Goal: Information Seeking & Learning: Check status

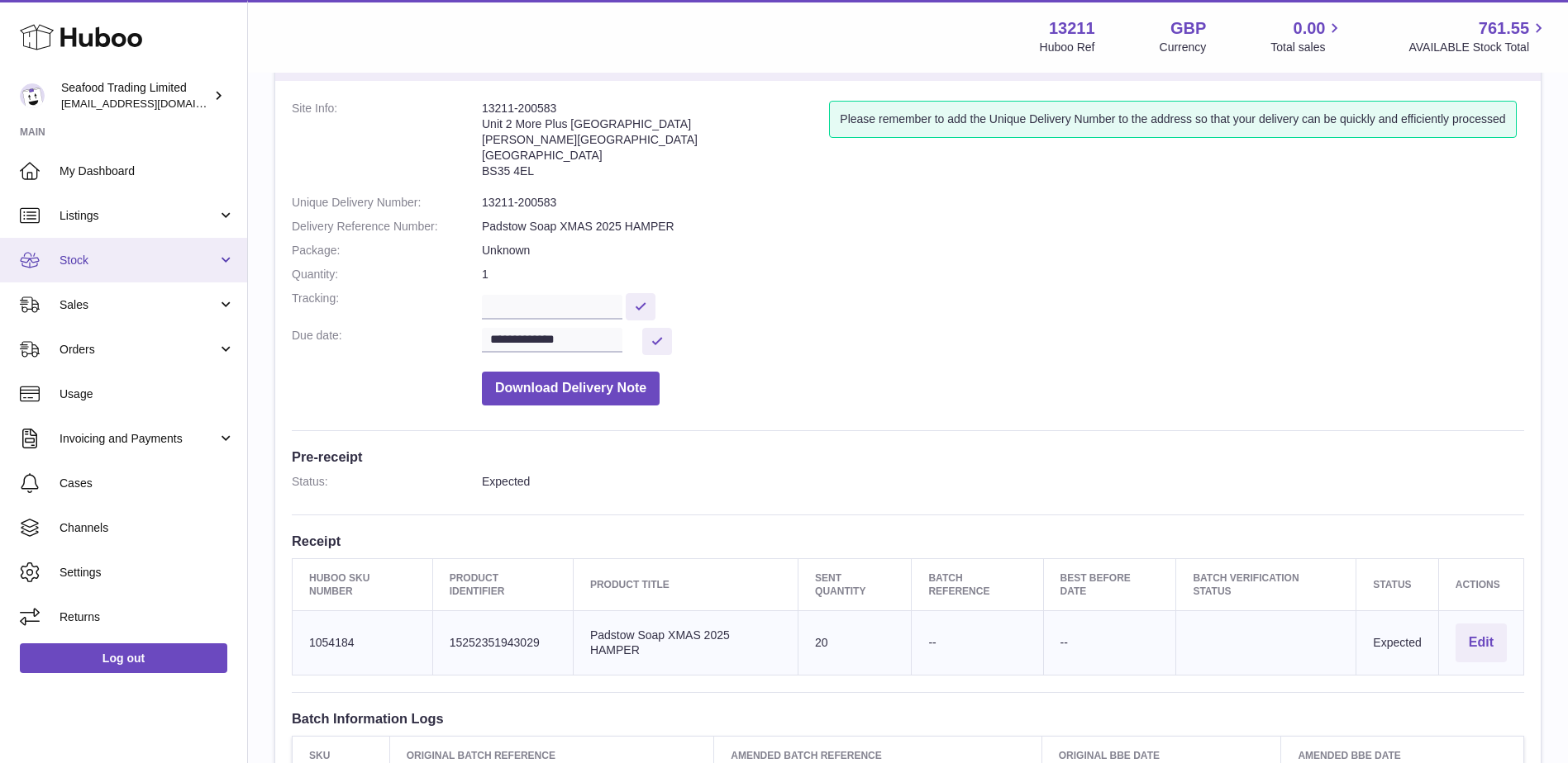
click at [82, 252] on link "Stock" at bounding box center [123, 261] width 248 height 45
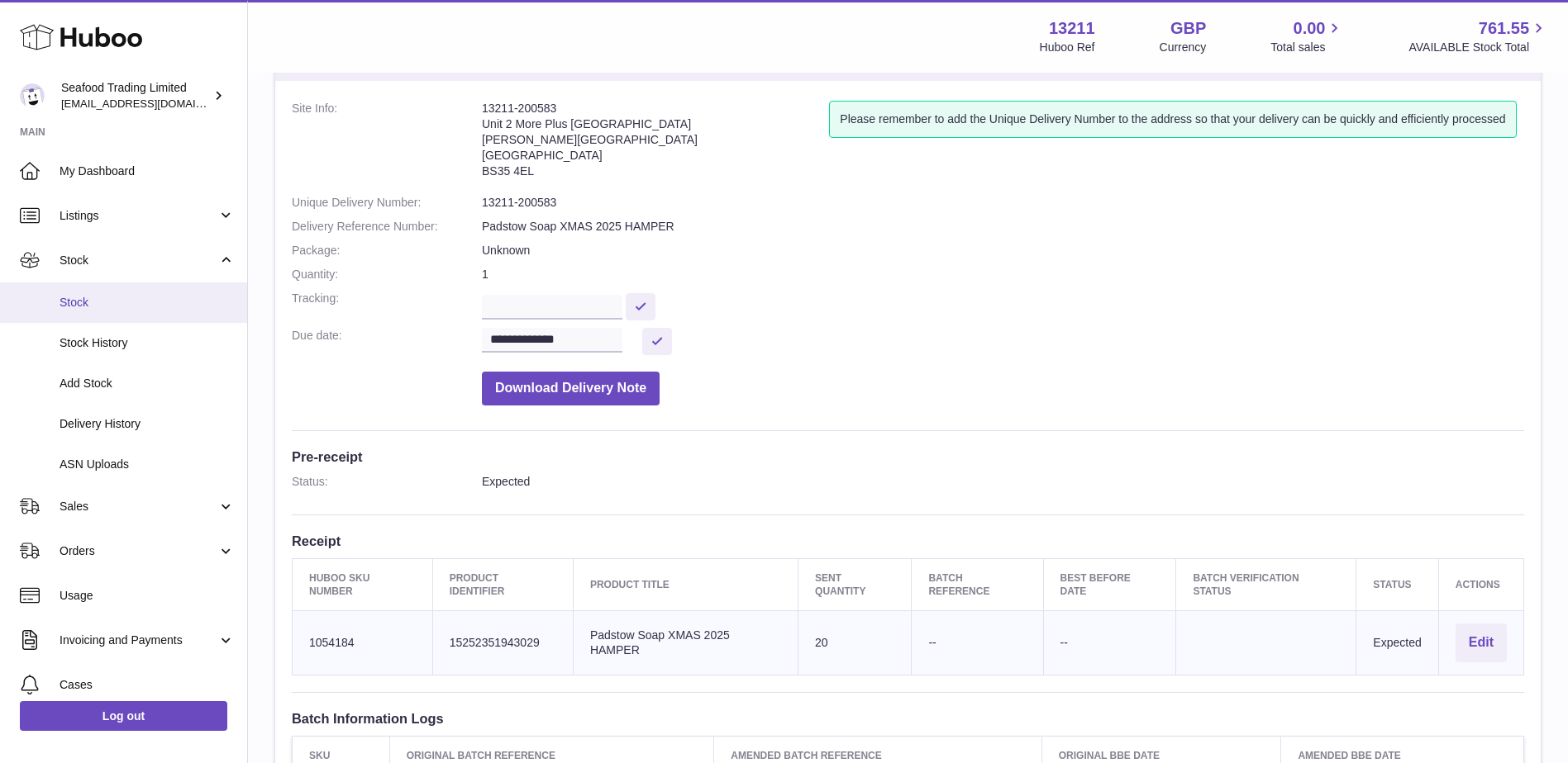
click at [83, 305] on span "Stock" at bounding box center [147, 302] width 176 height 16
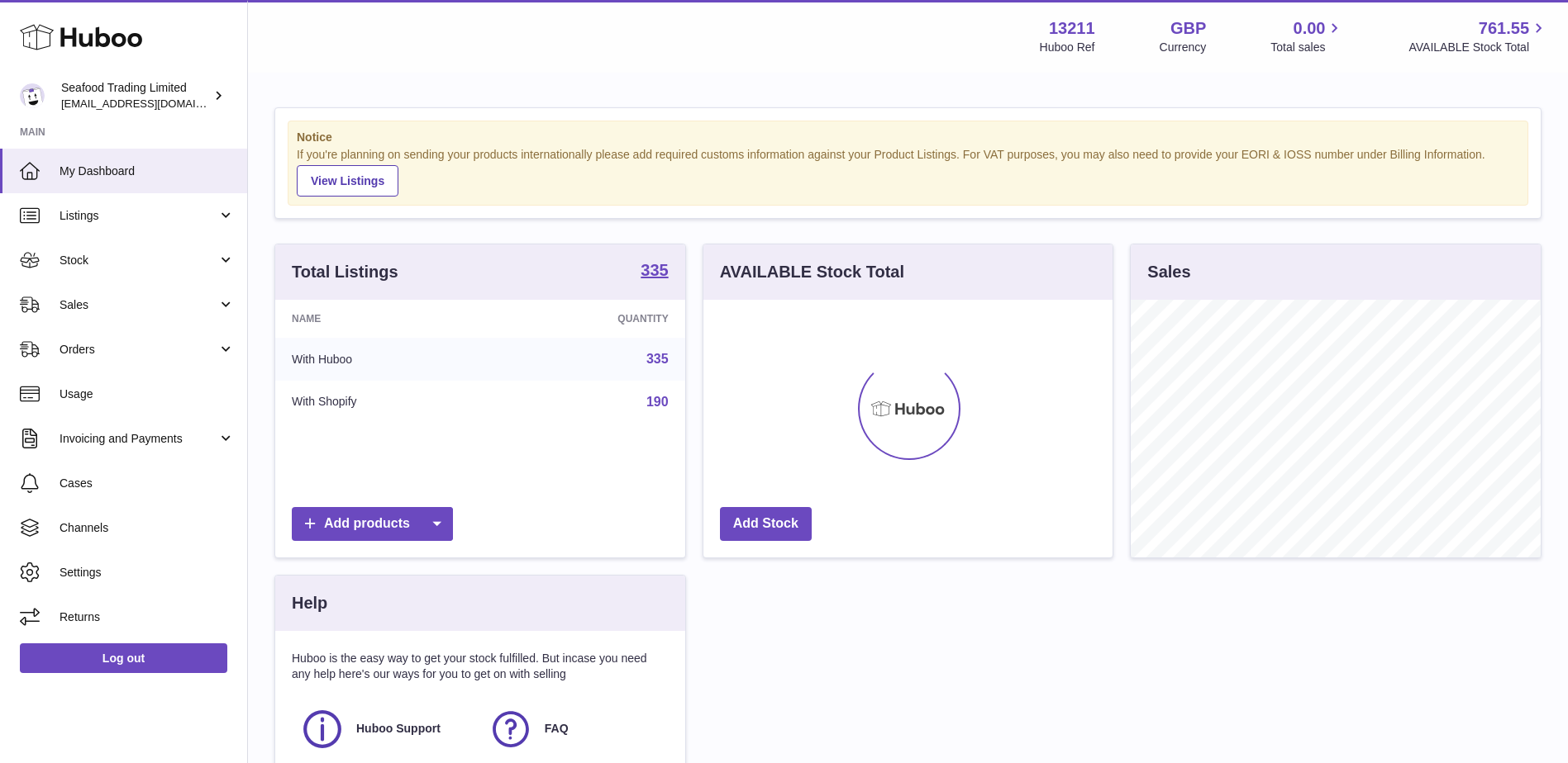
scroll to position [257, 409]
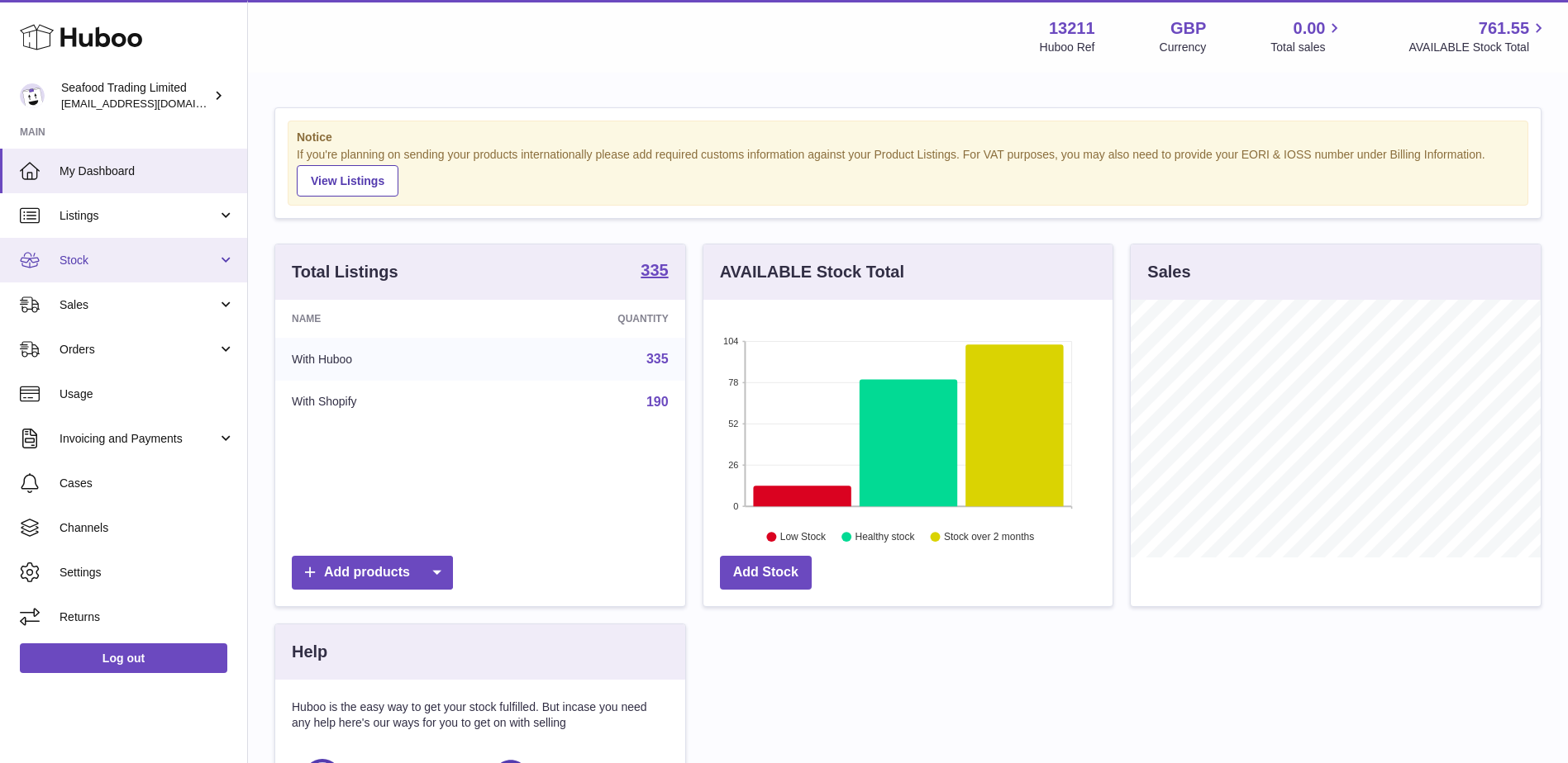
click at [92, 263] on span "Stock" at bounding box center [138, 260] width 158 height 16
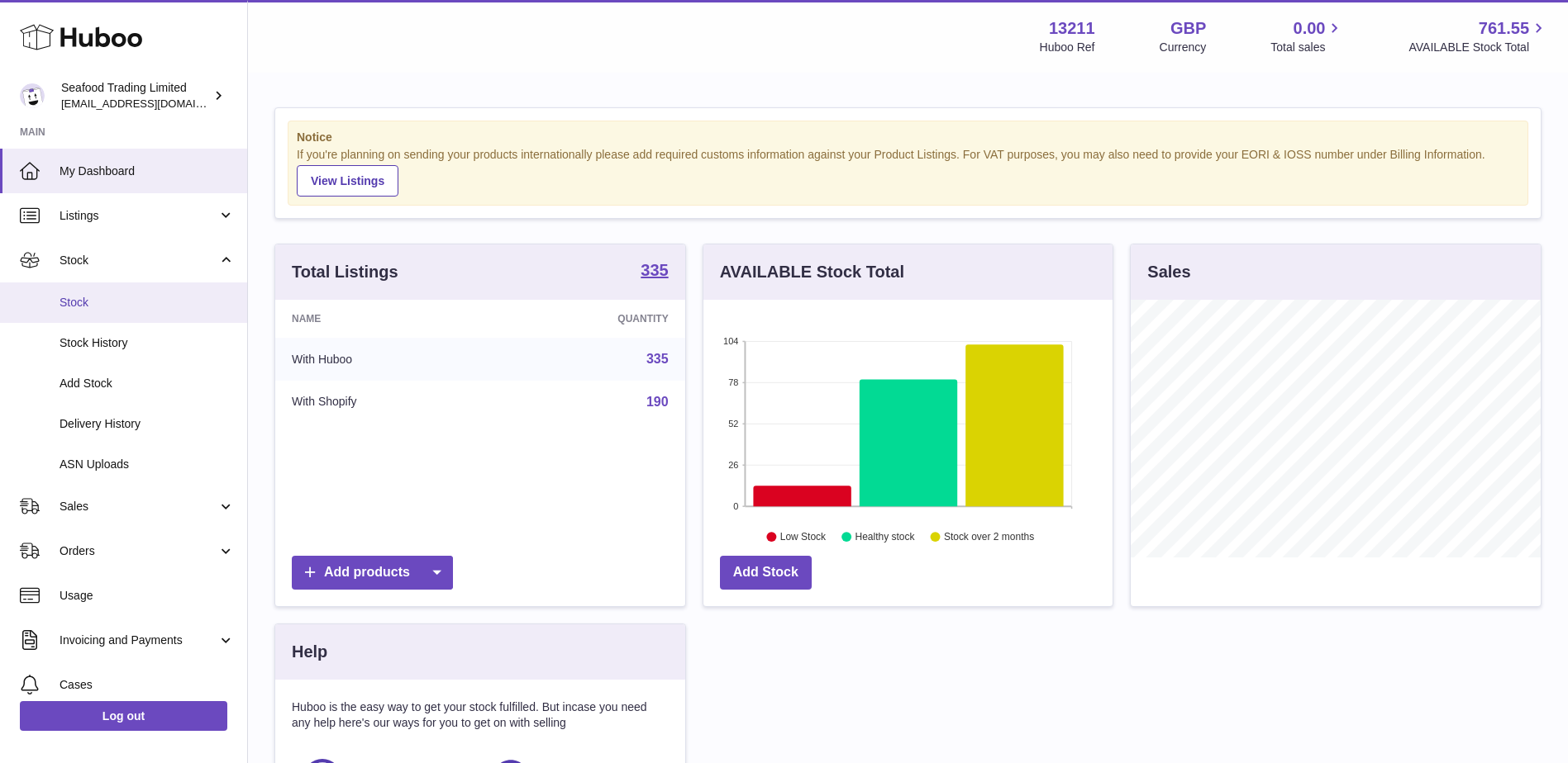
click at [88, 304] on span "Stock" at bounding box center [147, 302] width 176 height 16
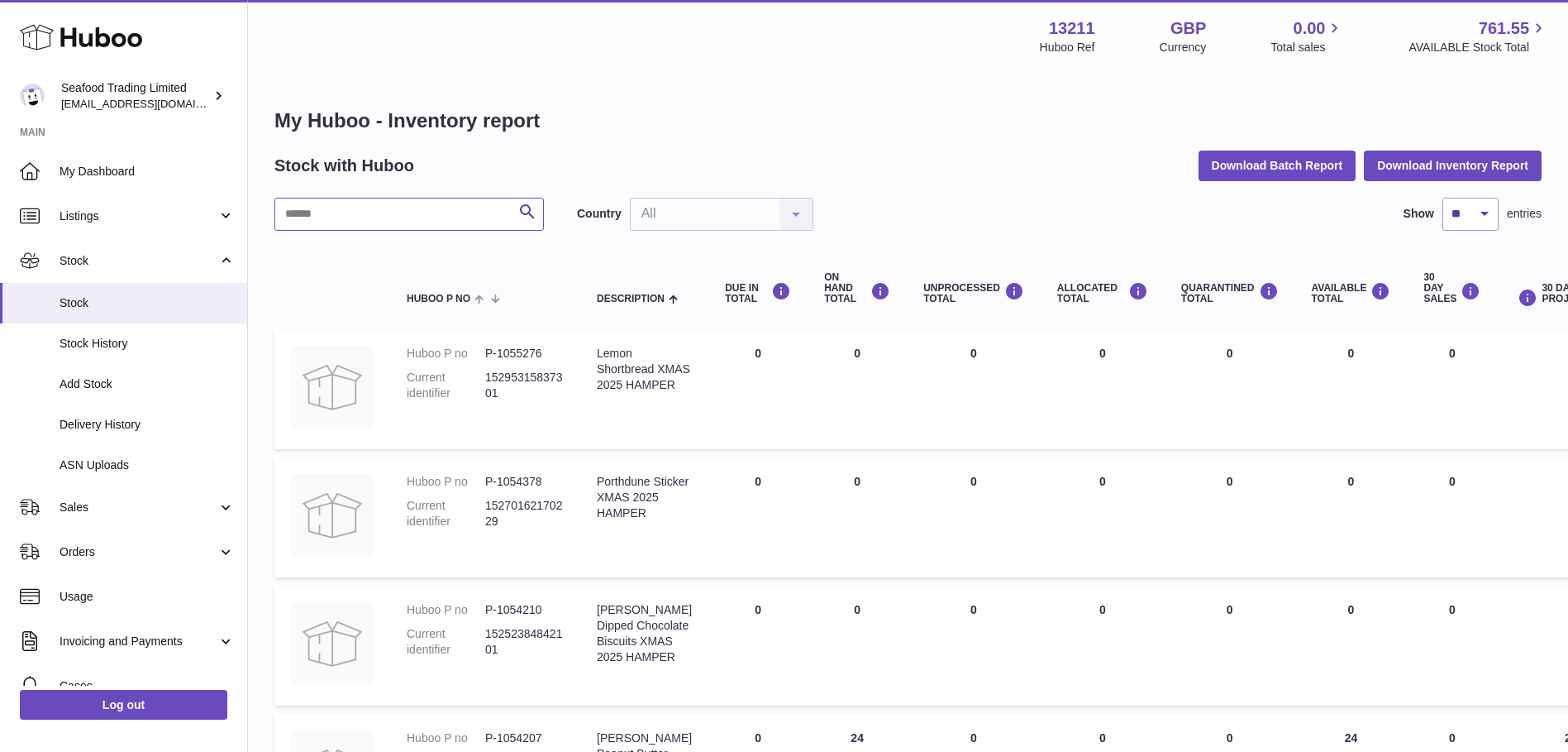
click at [352, 220] on input "text" at bounding box center [408, 215] width 269 height 33
paste input "******"
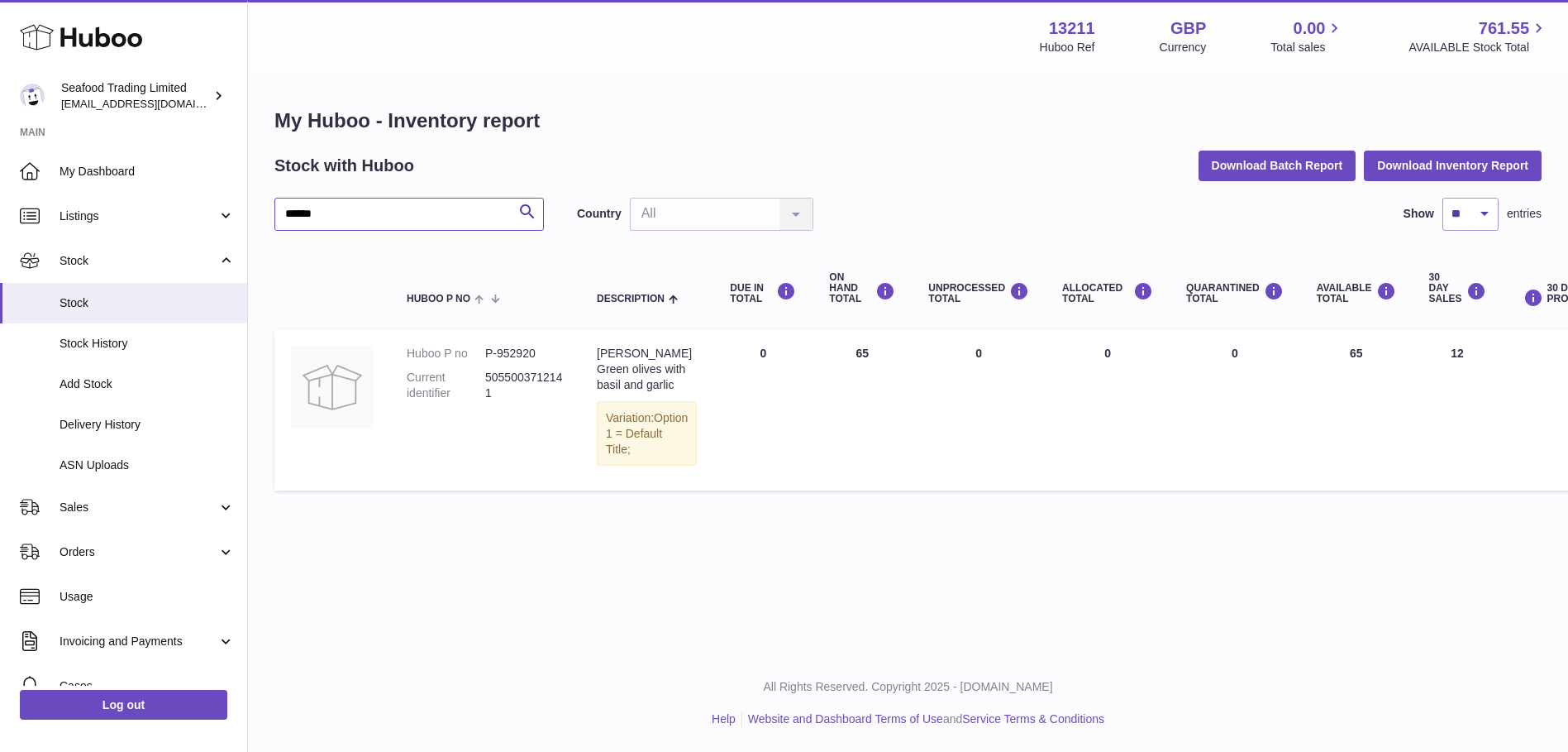
drag, startPoint x: 345, startPoint y: 215, endPoint x: 264, endPoint y: 217, distance: 81.0
click at [264, 217] on div "My Huboo - Inventory report Stock with Huboo Download Batch Report Download Inv…" at bounding box center [908, 303] width 1320 height 457
paste input "*"
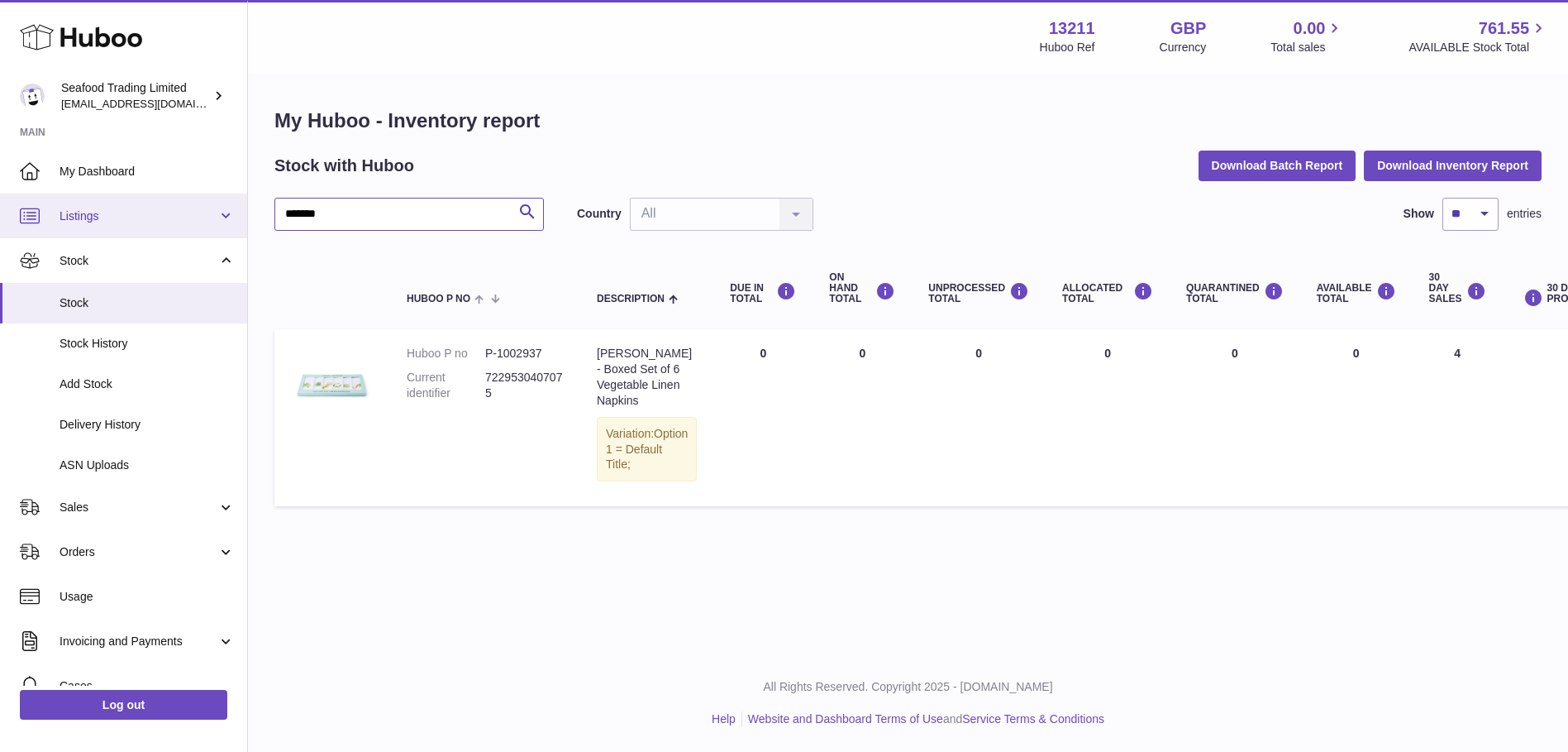
type input "*******"
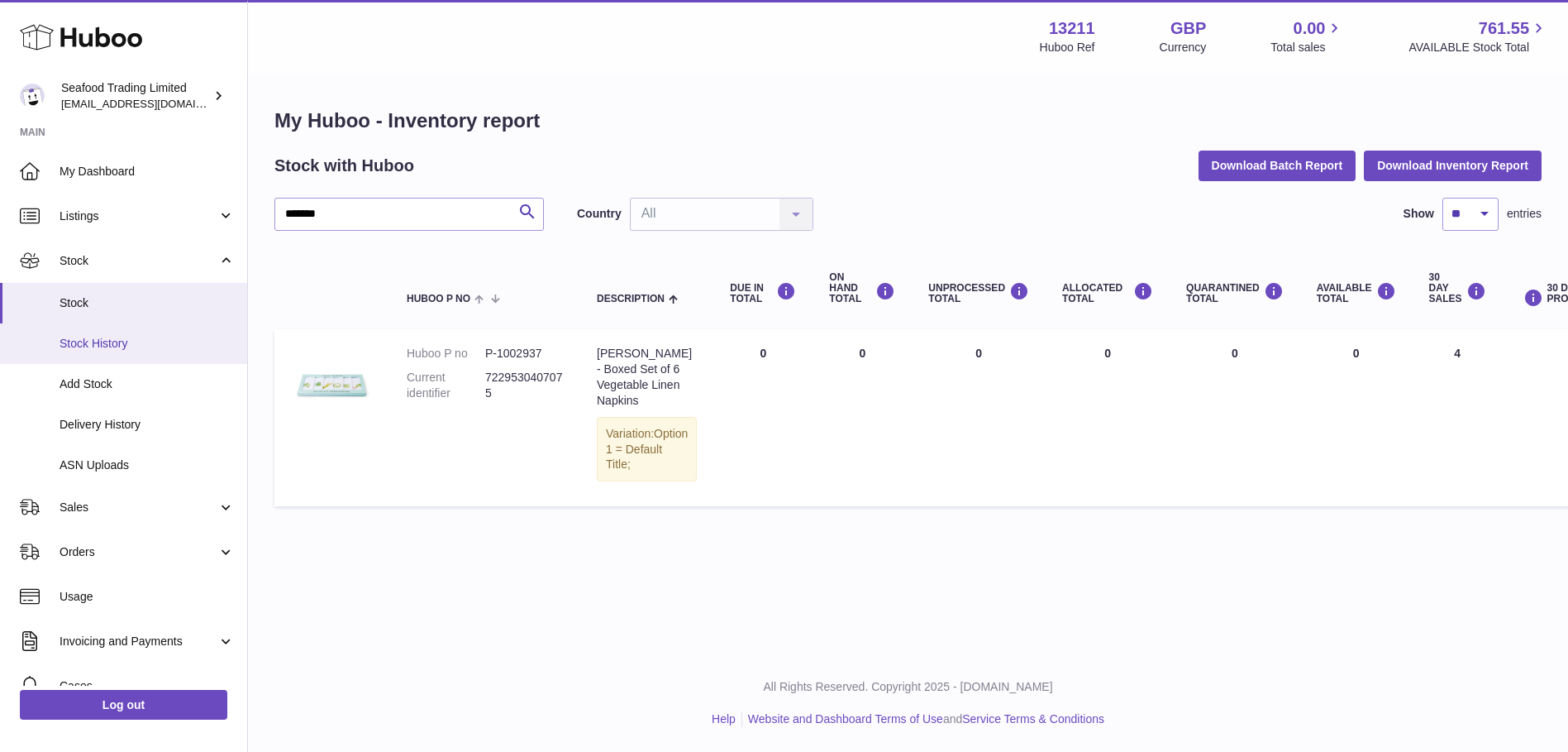
click at [95, 343] on span "Stock History" at bounding box center [147, 343] width 176 height 16
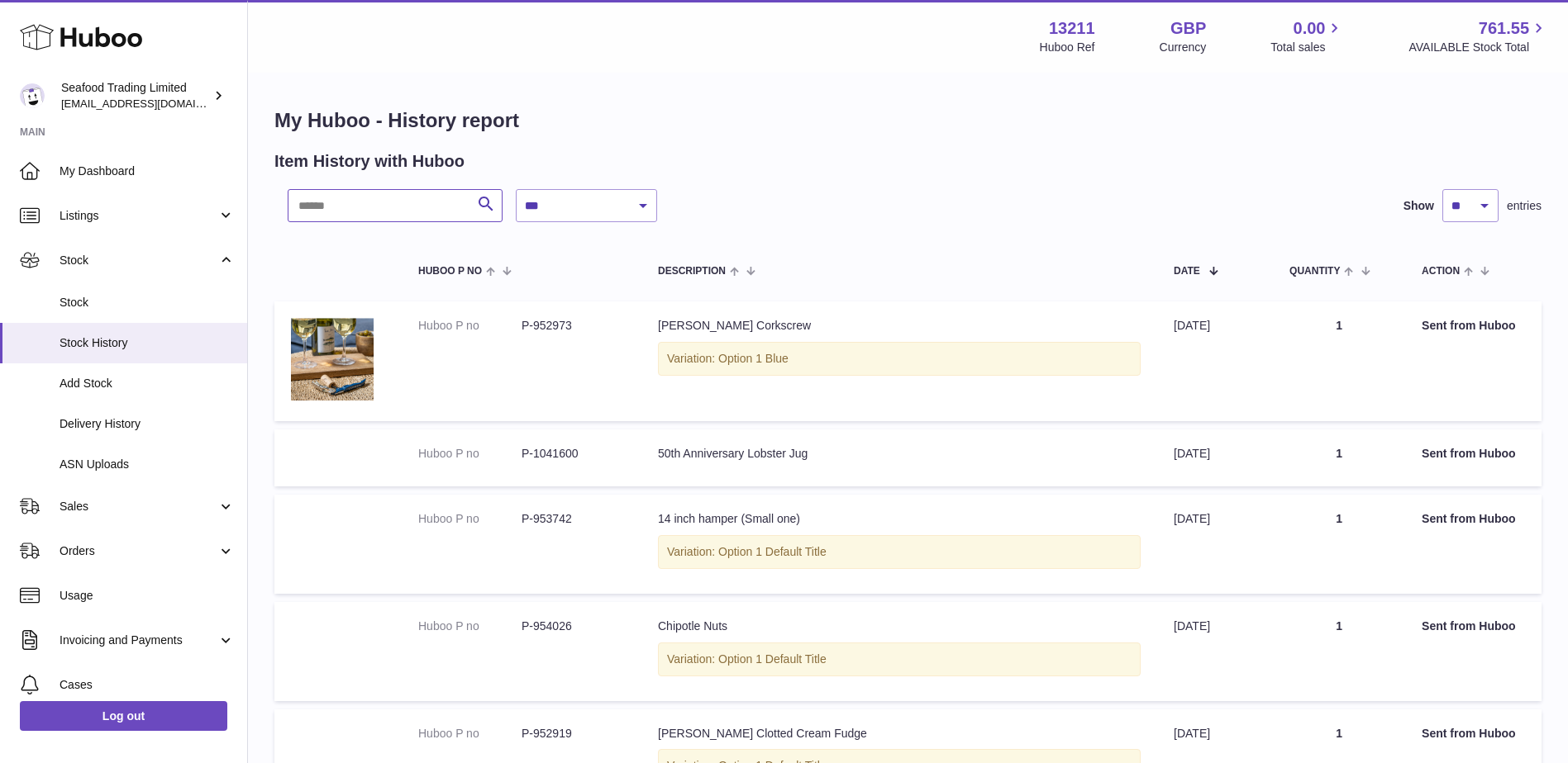
click at [367, 214] on input "text" at bounding box center [395, 206] width 215 height 33
paste input "*******"
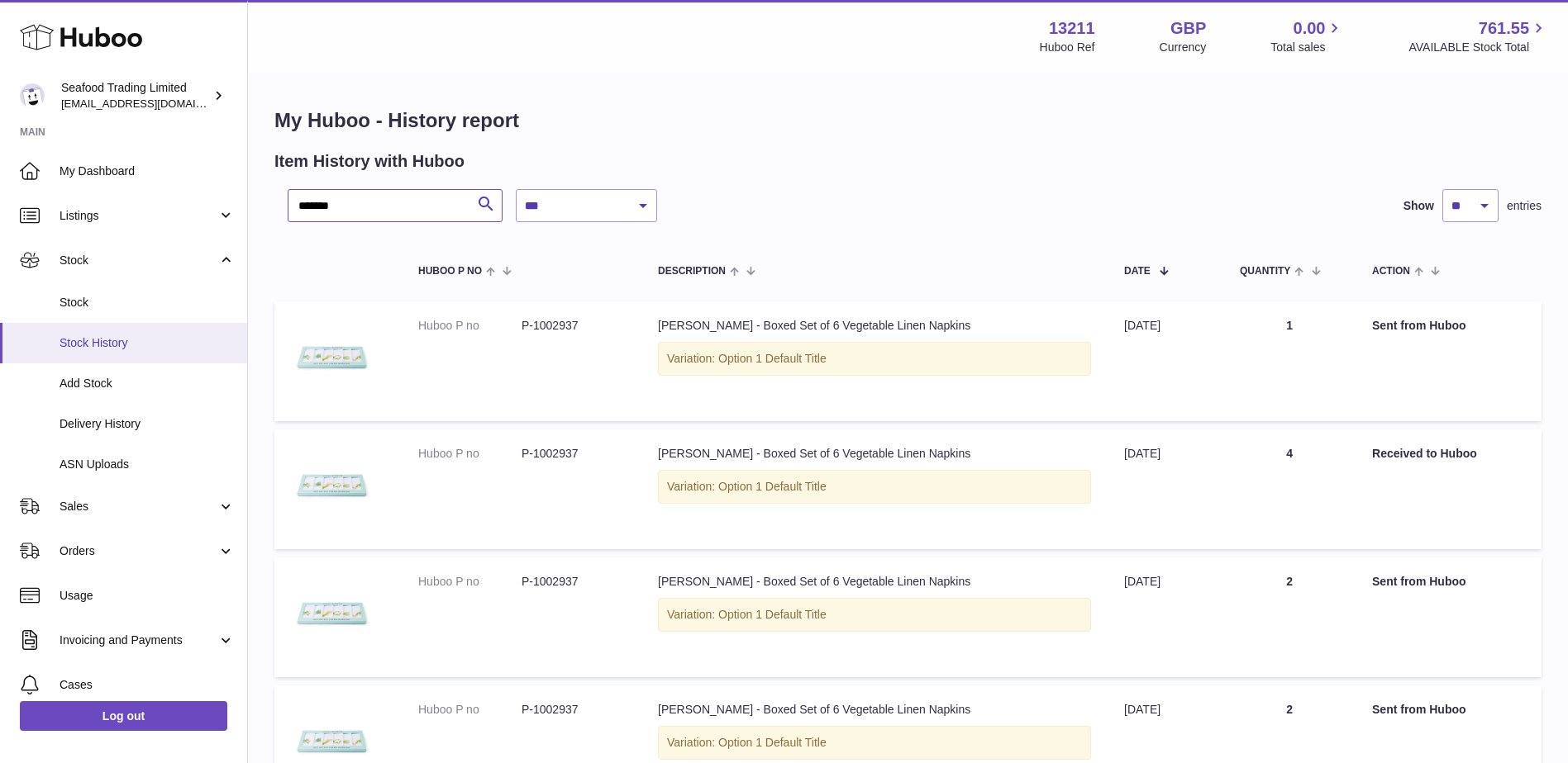
type input "*******"
click at [90, 300] on span "Stock" at bounding box center [147, 302] width 176 height 16
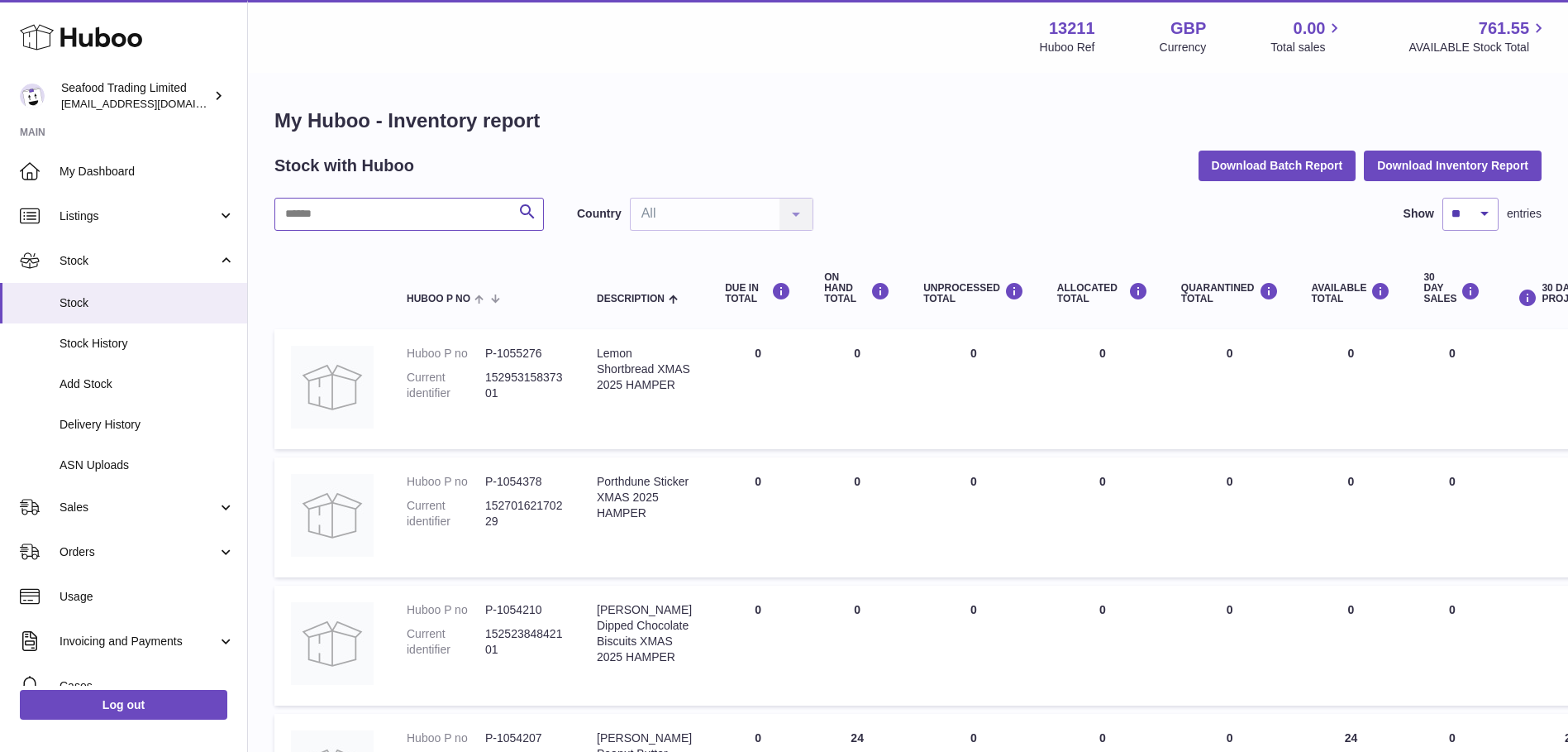
click at [304, 212] on input "text" at bounding box center [408, 215] width 269 height 33
paste input "*******"
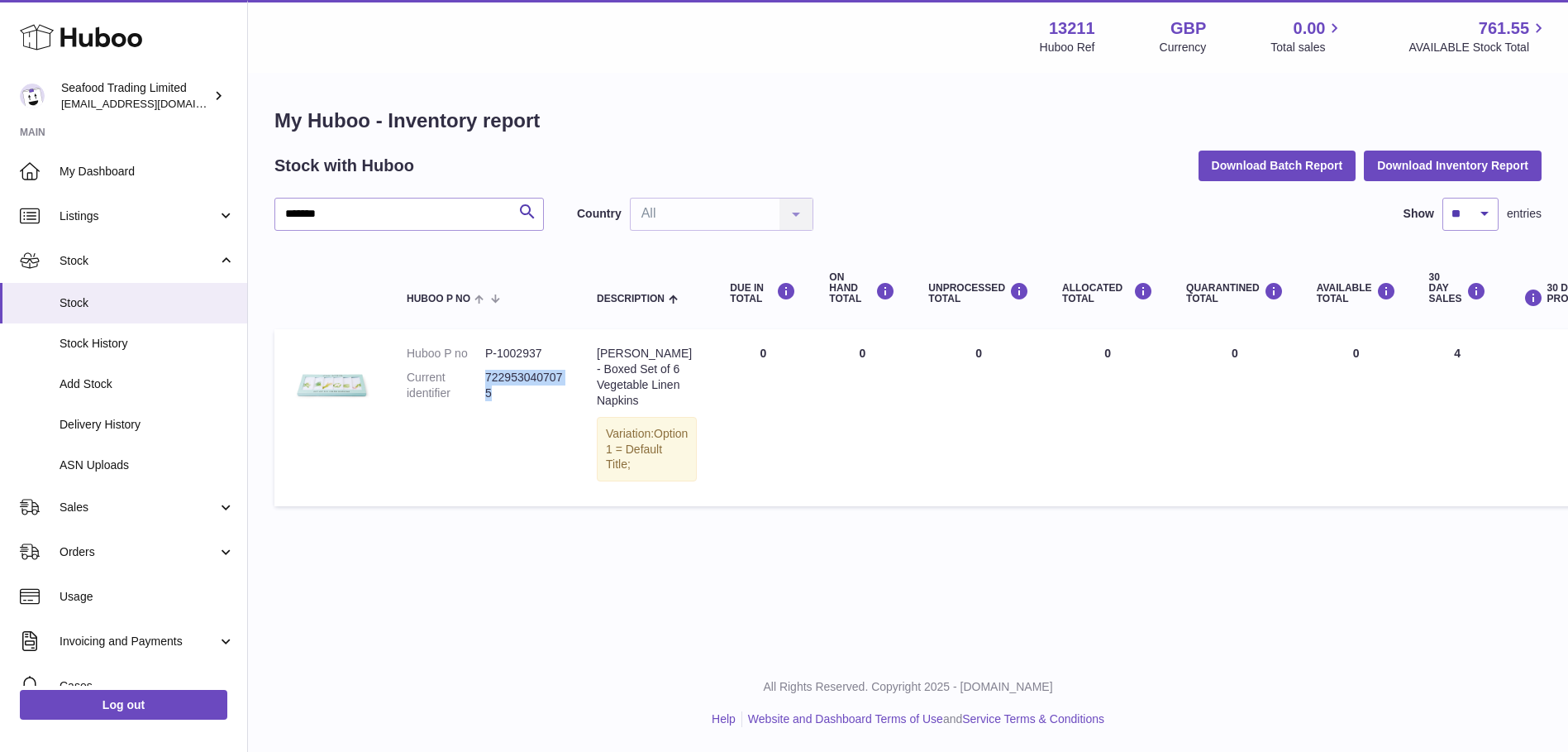
drag, startPoint x: 497, startPoint y: 390, endPoint x: 485, endPoint y: 380, distance: 15.6
click at [485, 380] on dd "7229530407075" at bounding box center [524, 385] width 79 height 31
copy dd "7229530407075"
click at [312, 214] on input "*******" at bounding box center [408, 215] width 269 height 33
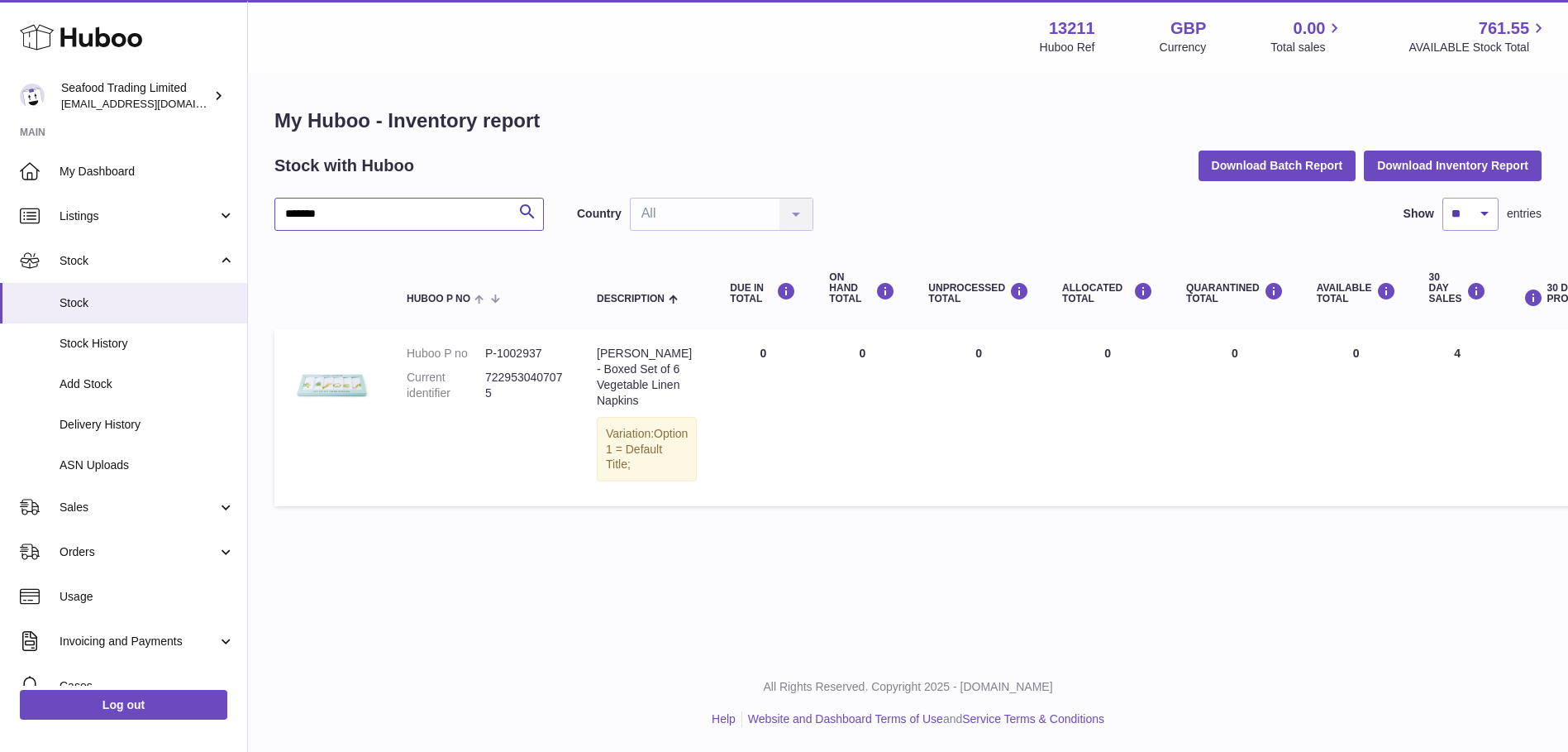
click at [327, 204] on input "*******" at bounding box center [408, 215] width 269 height 33
drag, startPoint x: 335, startPoint y: 210, endPoint x: 277, endPoint y: 215, distance: 58.2
click at [277, 215] on input "*******" at bounding box center [408, 215] width 269 height 33
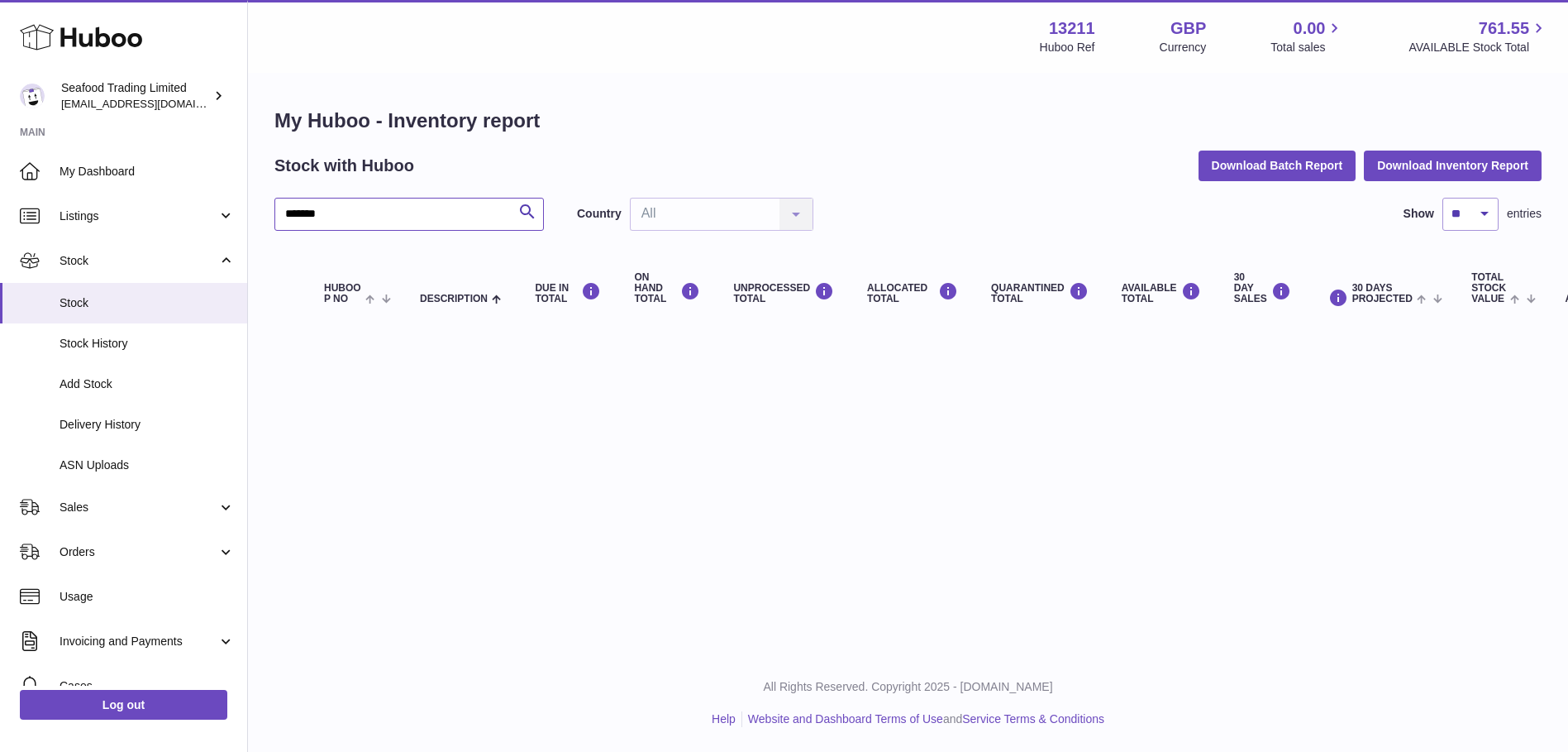
click at [303, 211] on input "*******" at bounding box center [408, 215] width 269 height 33
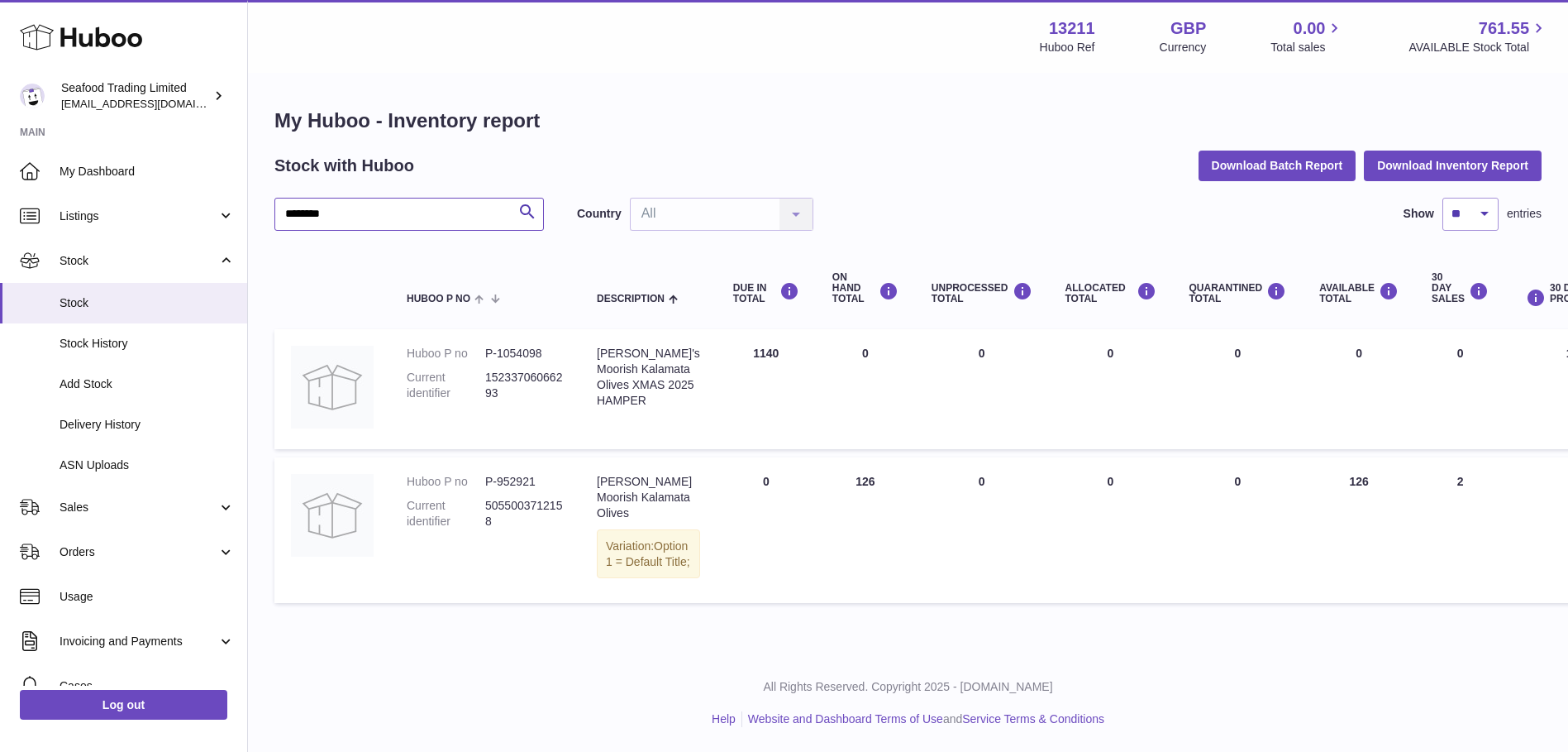
drag, startPoint x: 405, startPoint y: 224, endPoint x: 260, endPoint y: 213, distance: 145.4
click at [260, 213] on div "My Huboo - Inventory report Stock with Huboo Download Batch Report Download Inv…" at bounding box center [908, 359] width 1320 height 570
paste input "text"
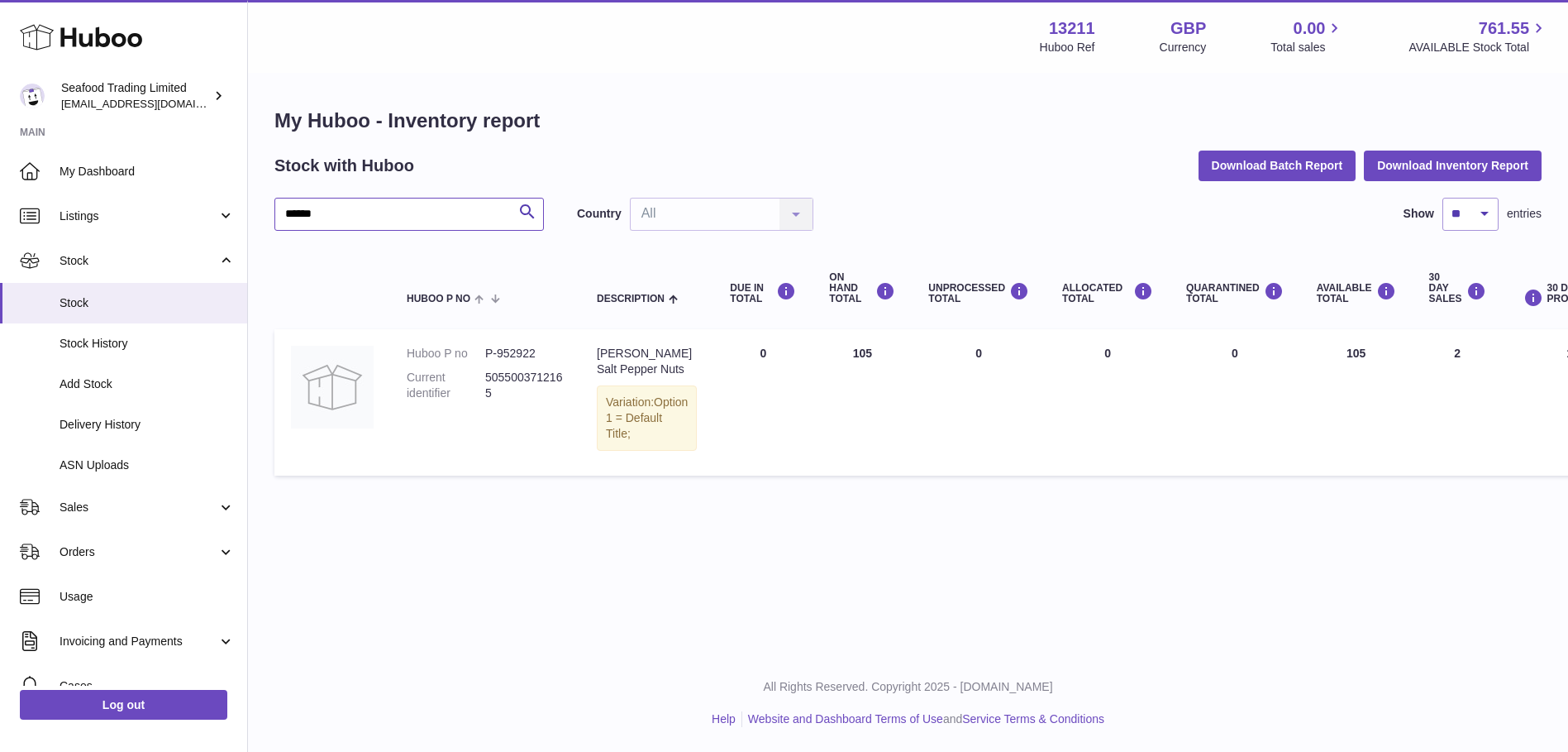
drag, startPoint x: 367, startPoint y: 207, endPoint x: 272, endPoint y: 212, distance: 95.1
click at [272, 212] on div "My Huboo - Inventory report Stock with Huboo Download Batch Report Download Inv…" at bounding box center [908, 296] width 1320 height 442
paste input "text"
drag, startPoint x: 340, startPoint y: 213, endPoint x: 275, endPoint y: 210, distance: 65.1
click at [275, 210] on input "******" at bounding box center [408, 215] width 269 height 33
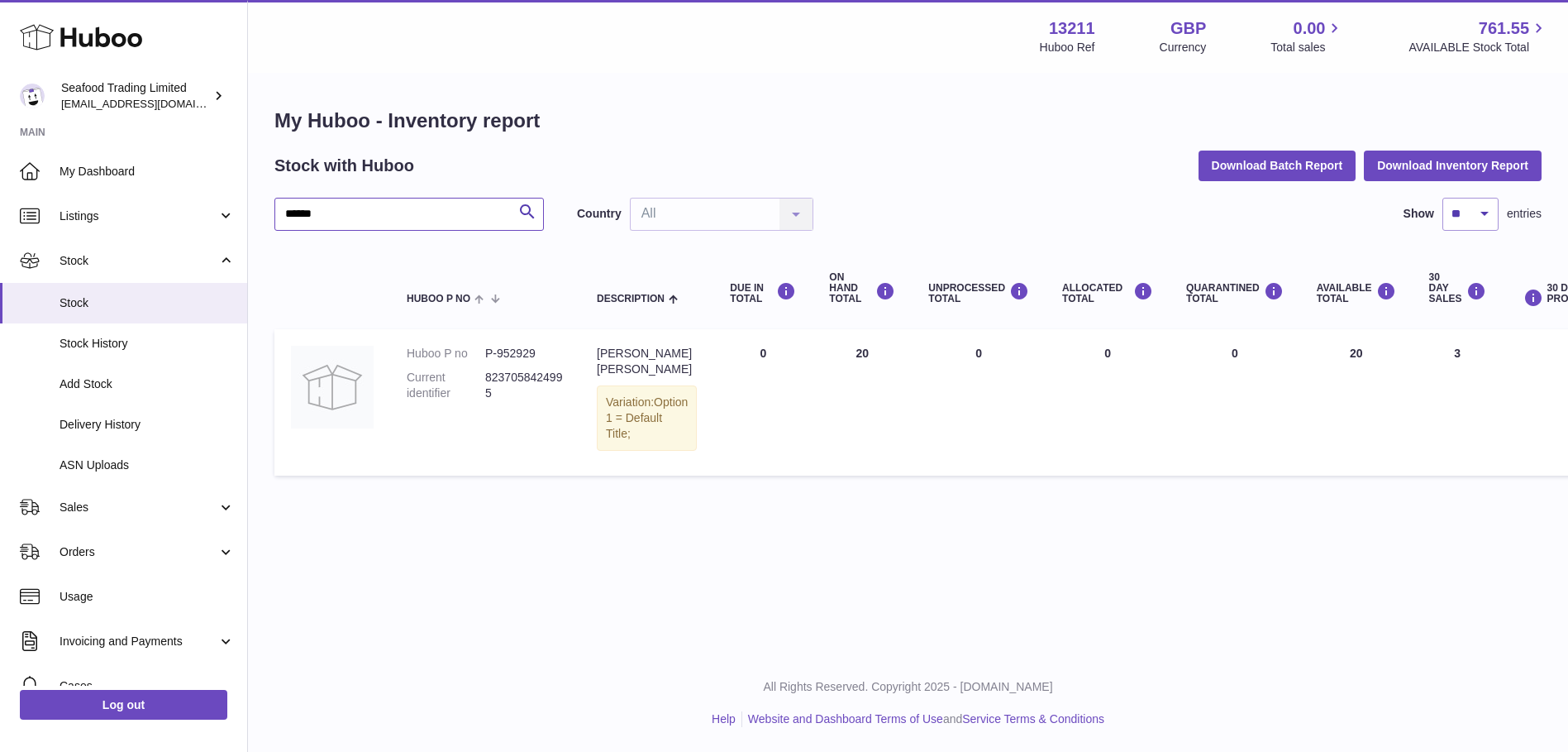
paste input "text"
drag, startPoint x: 337, startPoint y: 210, endPoint x: 268, endPoint y: 214, distance: 69.1
click at [268, 214] on div "My Huboo - Inventory report Stock with Huboo Download Batch Report Download Inv…" at bounding box center [908, 303] width 1320 height 457
paste input "text"
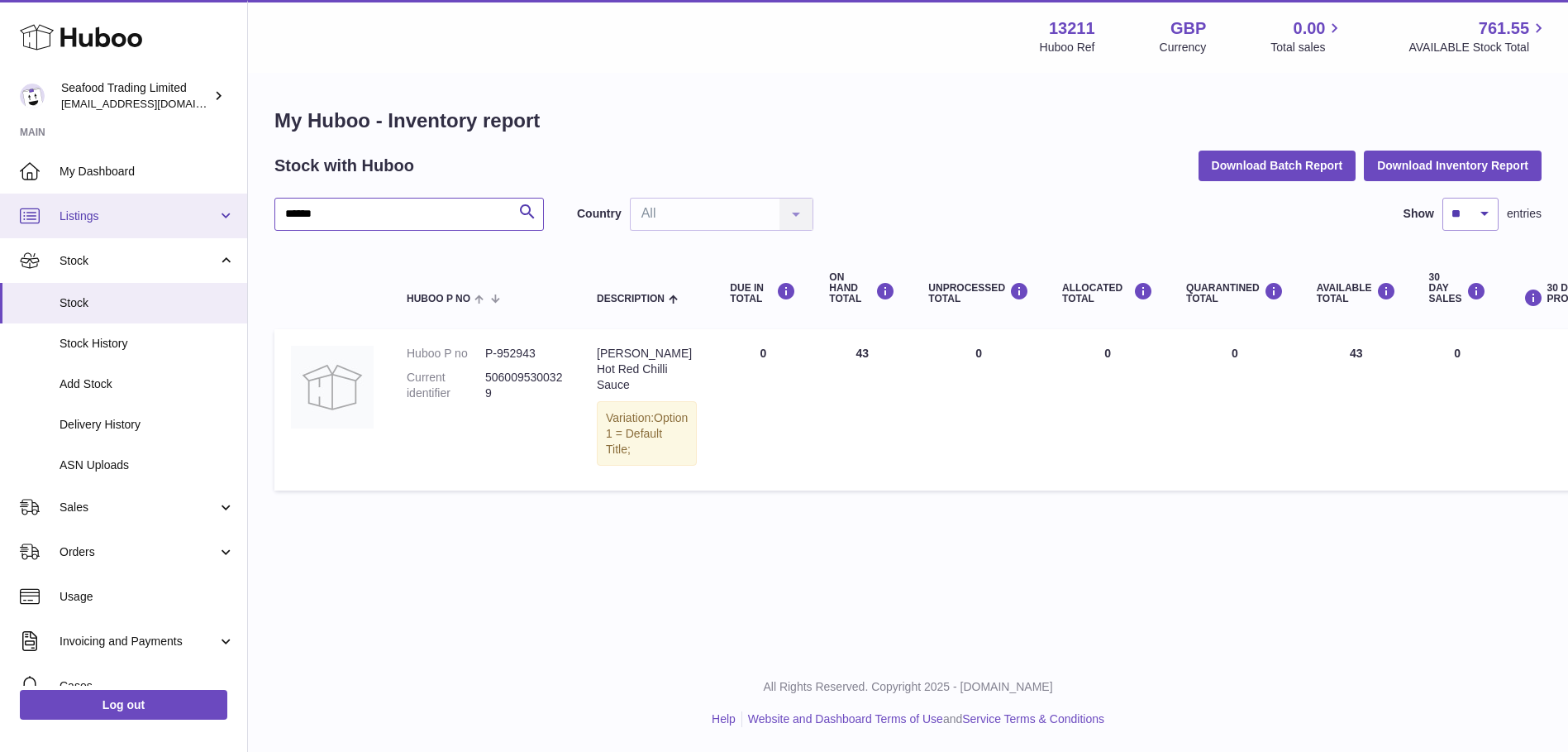
drag, startPoint x: 412, startPoint y: 217, endPoint x: 218, endPoint y: 214, distance: 194.0
click at [218, 214] on div "Huboo Seafood Trading Limited online@rickstein.com Main My Dashboard Listings N…" at bounding box center [784, 376] width 1568 height 752
paste input "text"
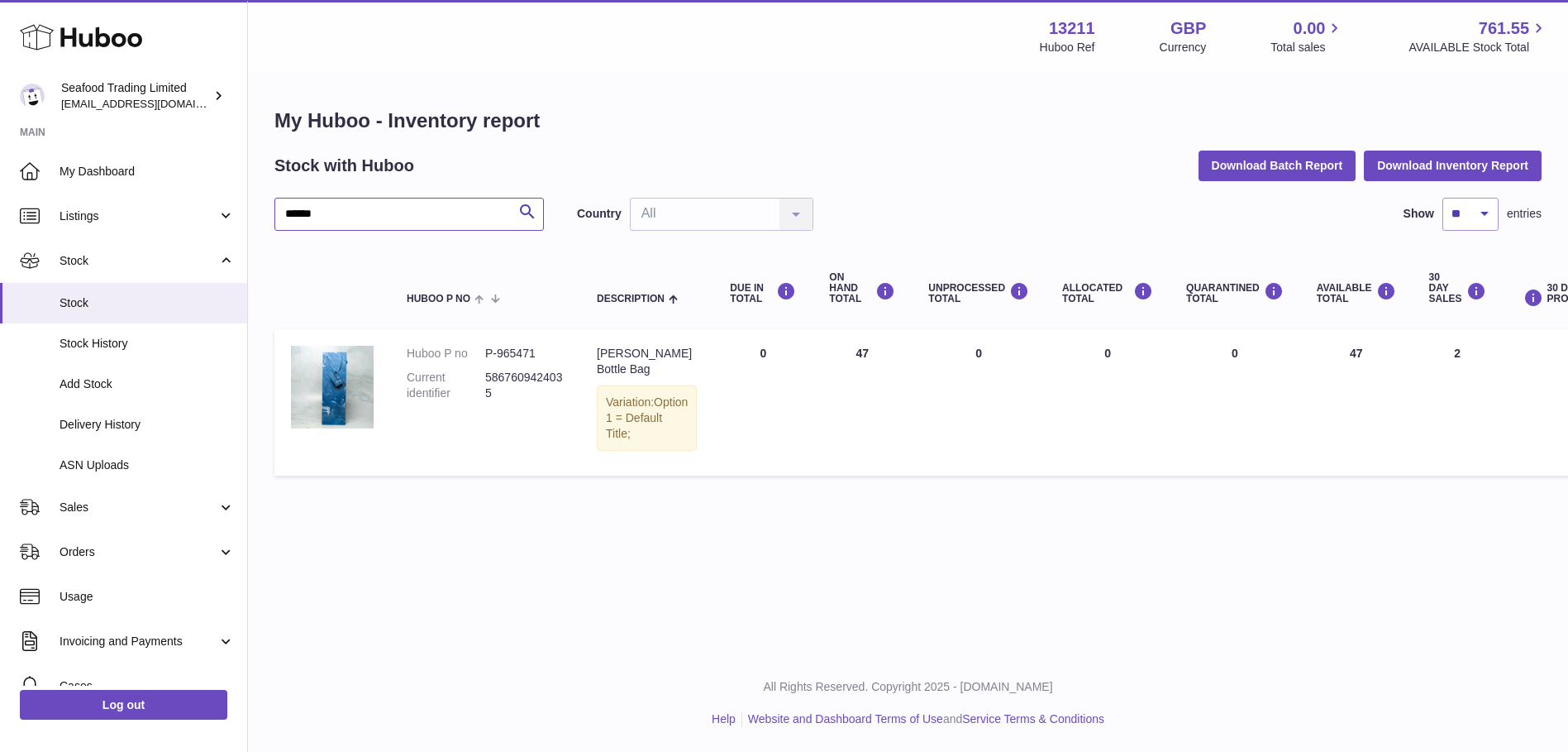
drag, startPoint x: 338, startPoint y: 209, endPoint x: 254, endPoint y: 218, distance: 84.5
click at [254, 218] on div "My Huboo - Inventory report Stock with Huboo Download Batch Report Download Inv…" at bounding box center [908, 296] width 1320 height 442
paste input "*"
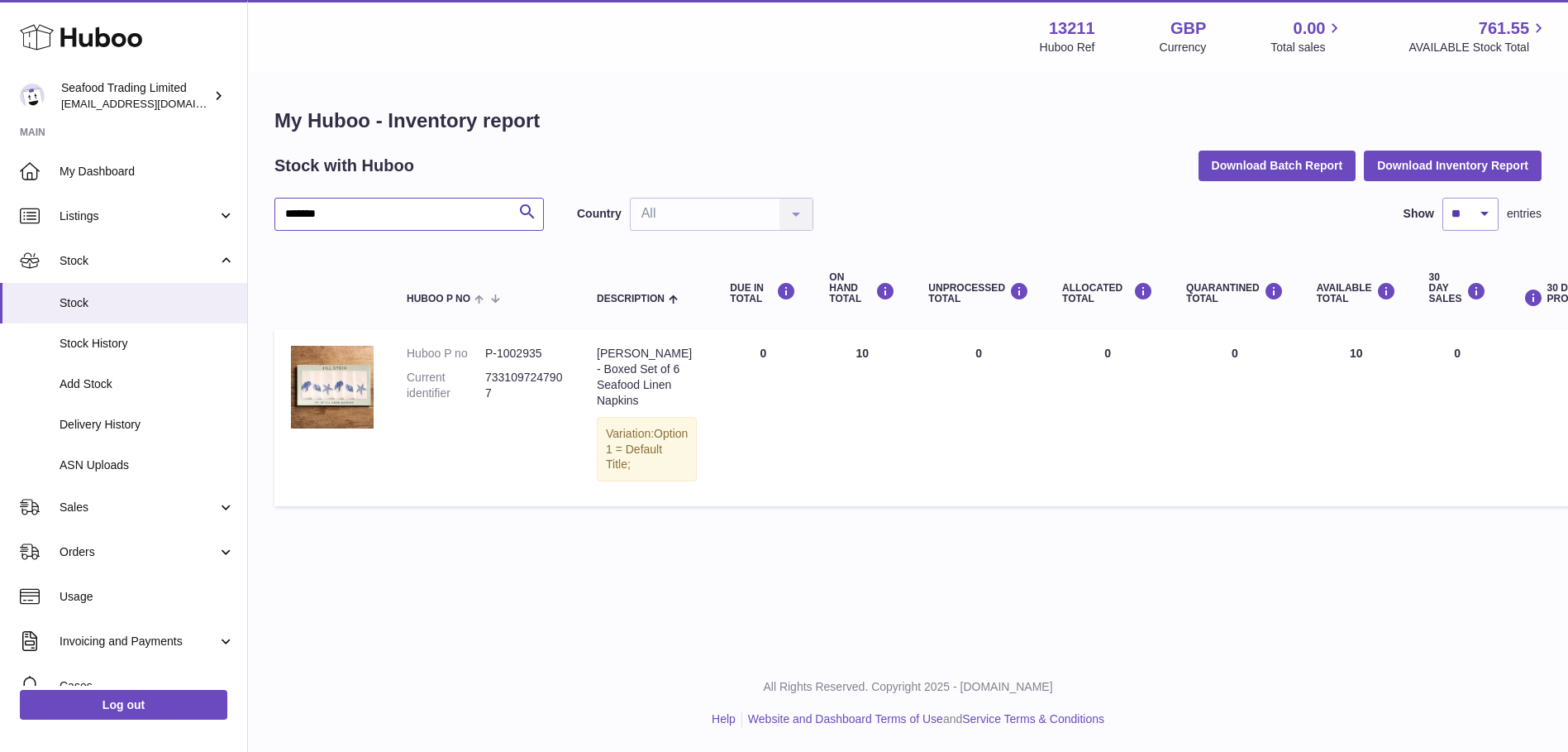
drag, startPoint x: 344, startPoint y: 210, endPoint x: 258, endPoint y: 219, distance: 86.5
click at [258, 219] on div "My Huboo - Inventory report Stock with Huboo Download Batch Report Download Inv…" at bounding box center [908, 311] width 1320 height 473
paste input "text"
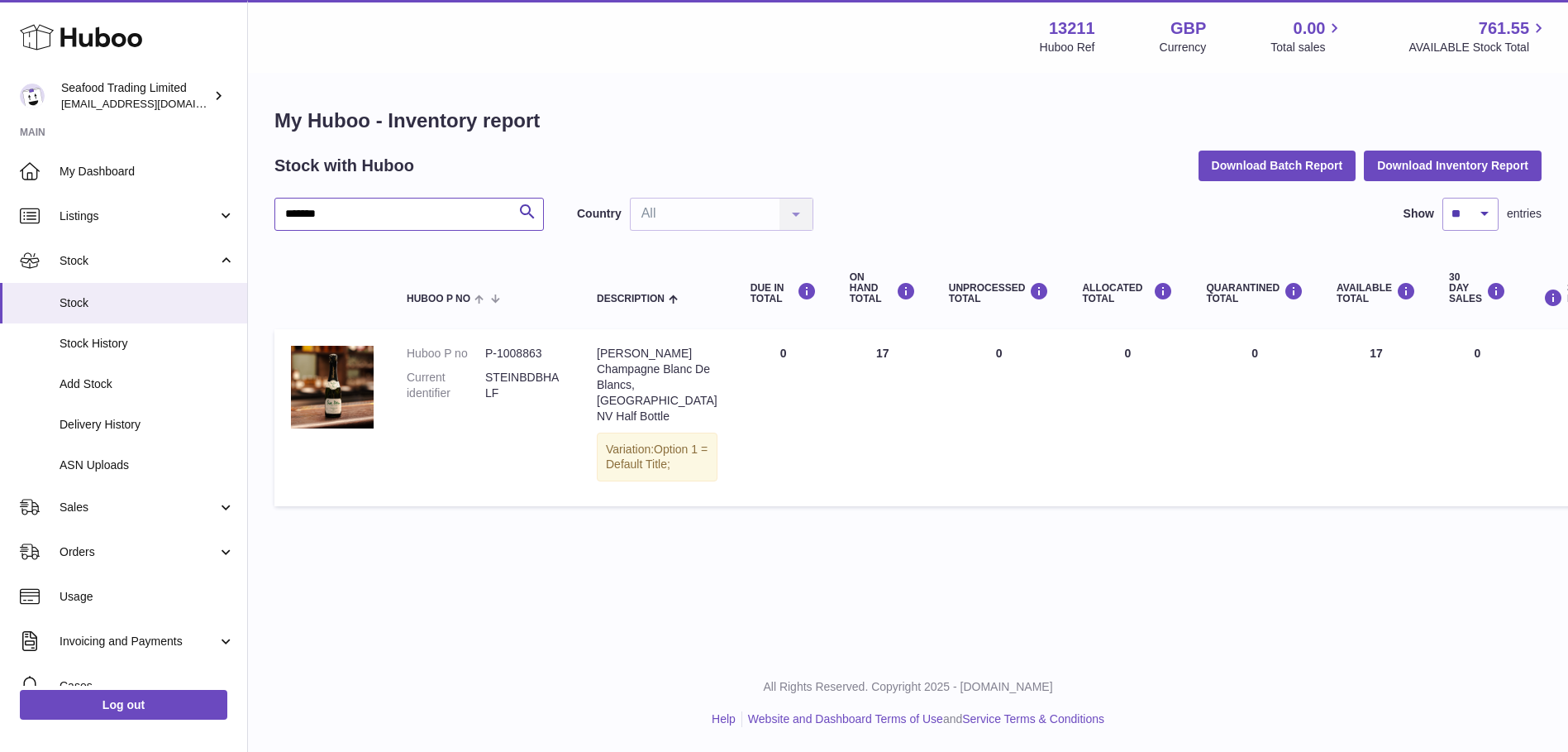
drag, startPoint x: 382, startPoint y: 220, endPoint x: 268, endPoint y: 216, distance: 114.1
click at [268, 216] on div "My Huboo - Inventory report Stock with Huboo Download Batch Report Download Inv…" at bounding box center [908, 311] width 1320 height 473
paste input "text"
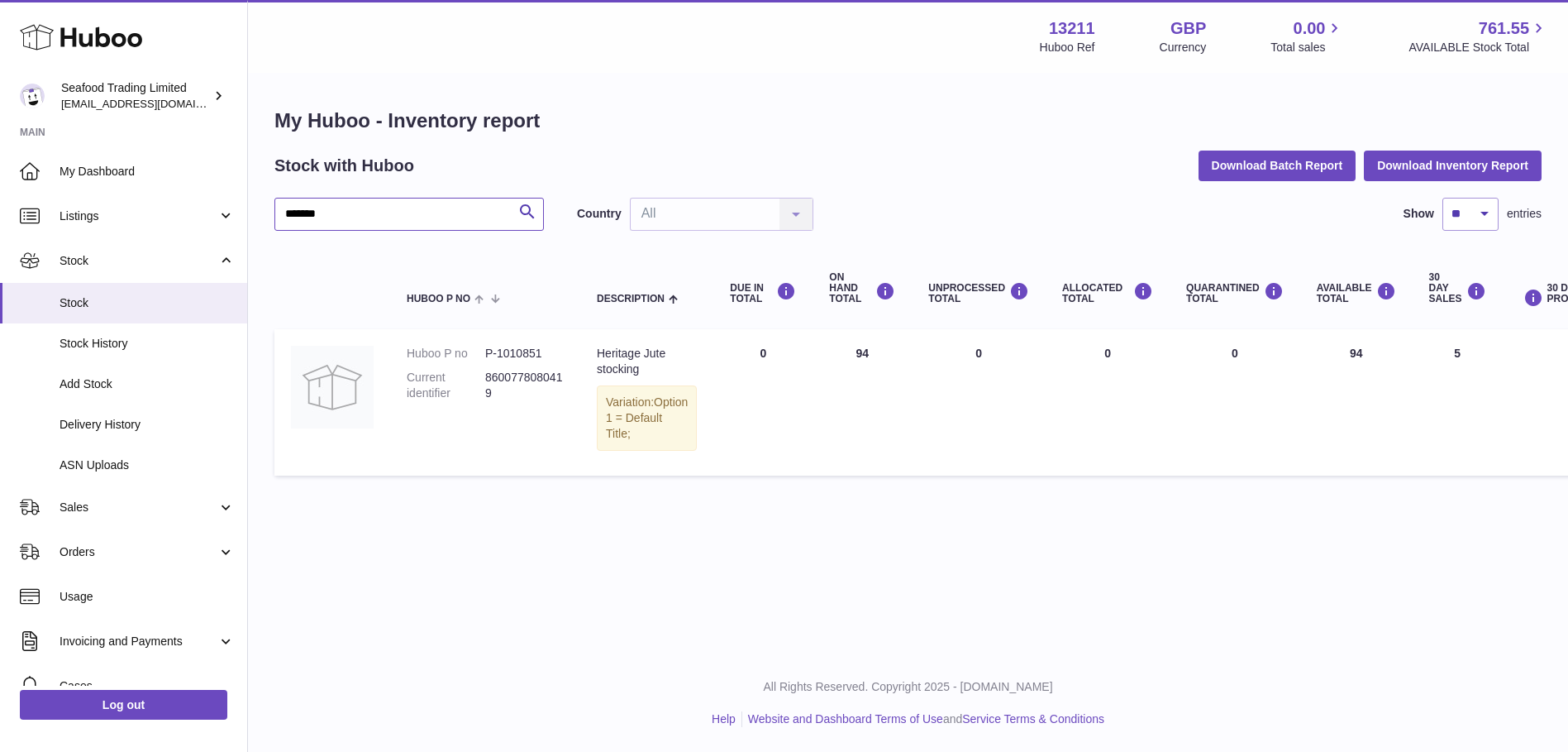
drag, startPoint x: 348, startPoint y: 210, endPoint x: 253, endPoint y: 210, distance: 95.0
click at [253, 210] on div "My Huboo - Inventory report Stock with Huboo Download Batch Report Download Inv…" at bounding box center [908, 296] width 1320 height 442
paste input "text"
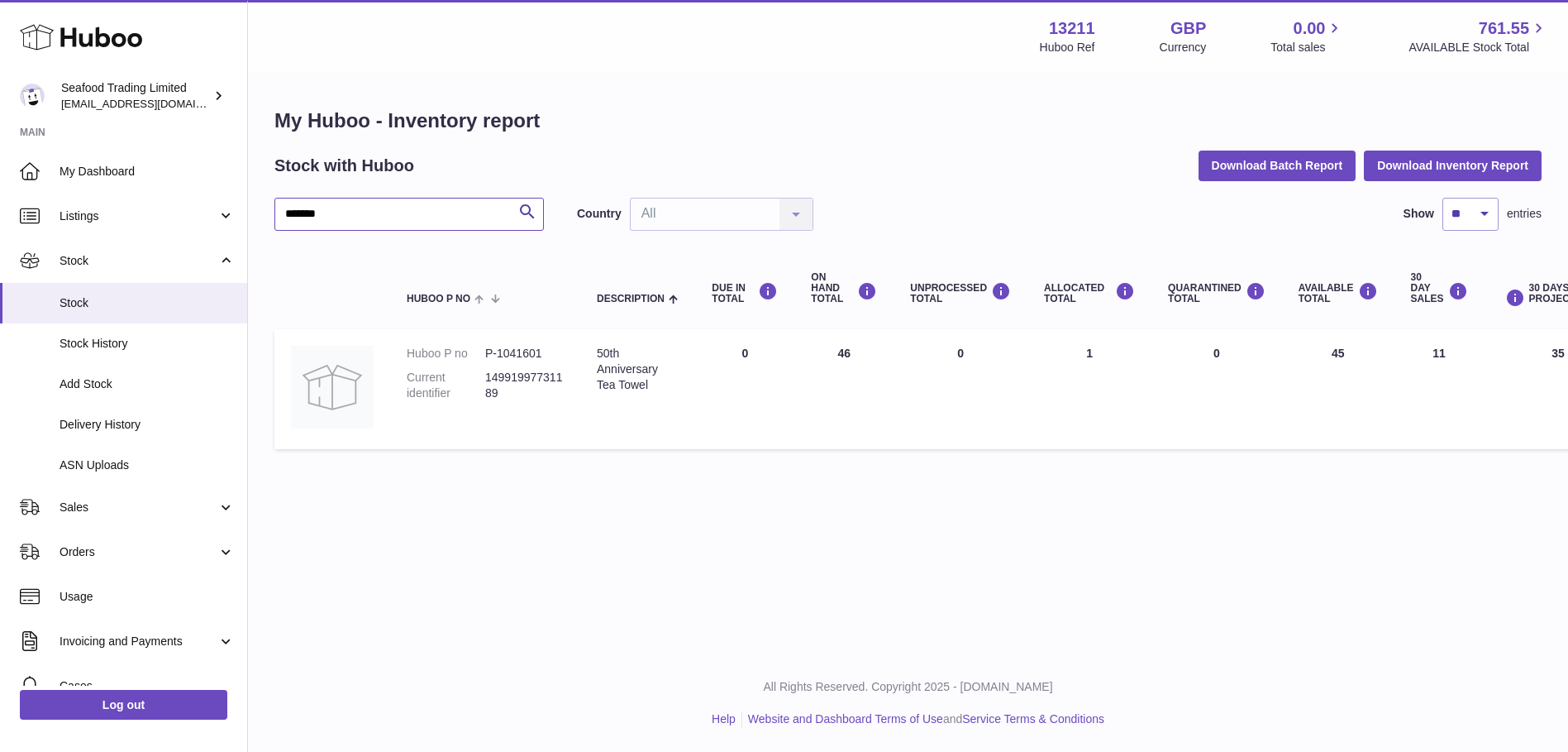
drag, startPoint x: 349, startPoint y: 215, endPoint x: 267, endPoint y: 220, distance: 82.2
click at [267, 220] on div "My Huboo - Inventory report Stock with Huboo Download Batch Report Download Inv…" at bounding box center [908, 282] width 1320 height 416
paste input "text"
drag, startPoint x: 352, startPoint y: 203, endPoint x: 247, endPoint y: 216, distance: 105.8
click at [247, 216] on div "Huboo Seafood Trading Limited online@rickstein.com Main My Dashboard Listings N…" at bounding box center [784, 376] width 1568 height 752
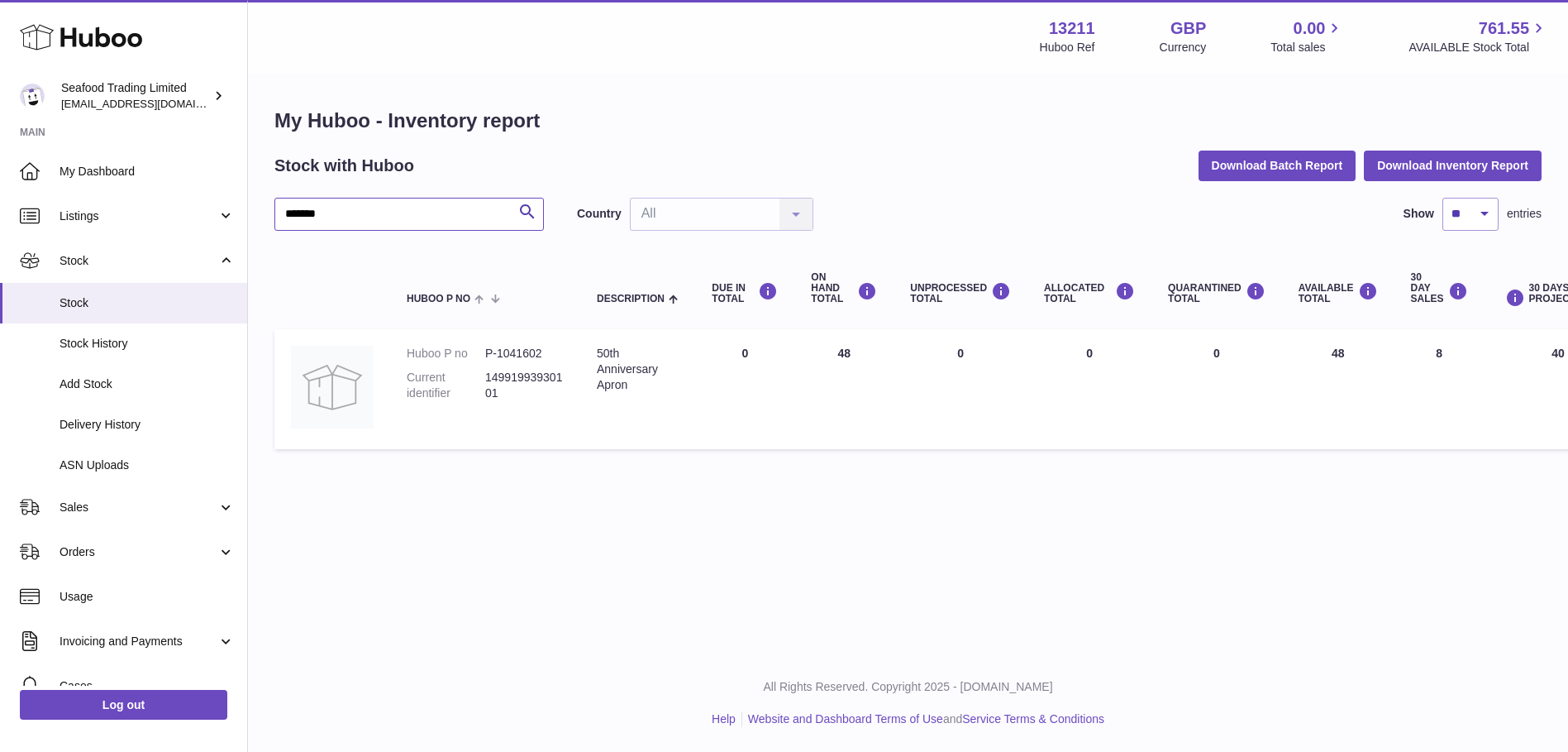
paste input "text"
drag, startPoint x: 344, startPoint y: 205, endPoint x: 267, endPoint y: 207, distance: 77.0
click at [267, 207] on div "My Huboo - Inventory report Stock with Huboo Download Batch Report Download Inv…" at bounding box center [908, 282] width 1320 height 416
paste input "text"
drag, startPoint x: 344, startPoint y: 214, endPoint x: 254, endPoint y: 218, distance: 90.1
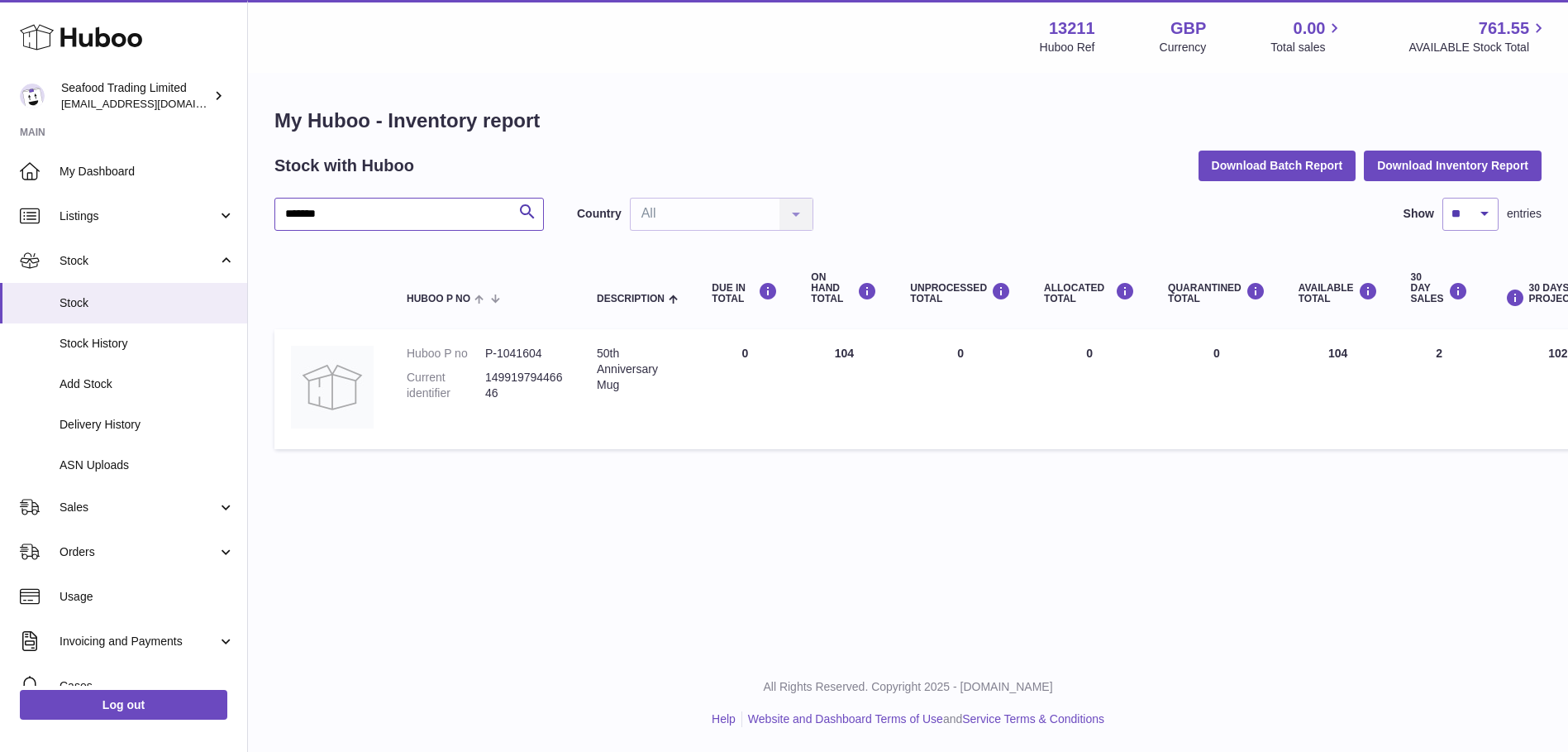
click at [254, 218] on div "My Huboo - Inventory report Stock with Huboo Download Batch Report Download Inv…" at bounding box center [908, 282] width 1320 height 416
paste input "text"
drag, startPoint x: 348, startPoint y: 205, endPoint x: 261, endPoint y: 215, distance: 87.6
click at [261, 215] on div "My Huboo - Inventory report Stock with Huboo Download Batch Report Download Inv…" at bounding box center [908, 282] width 1320 height 416
paste input "text"
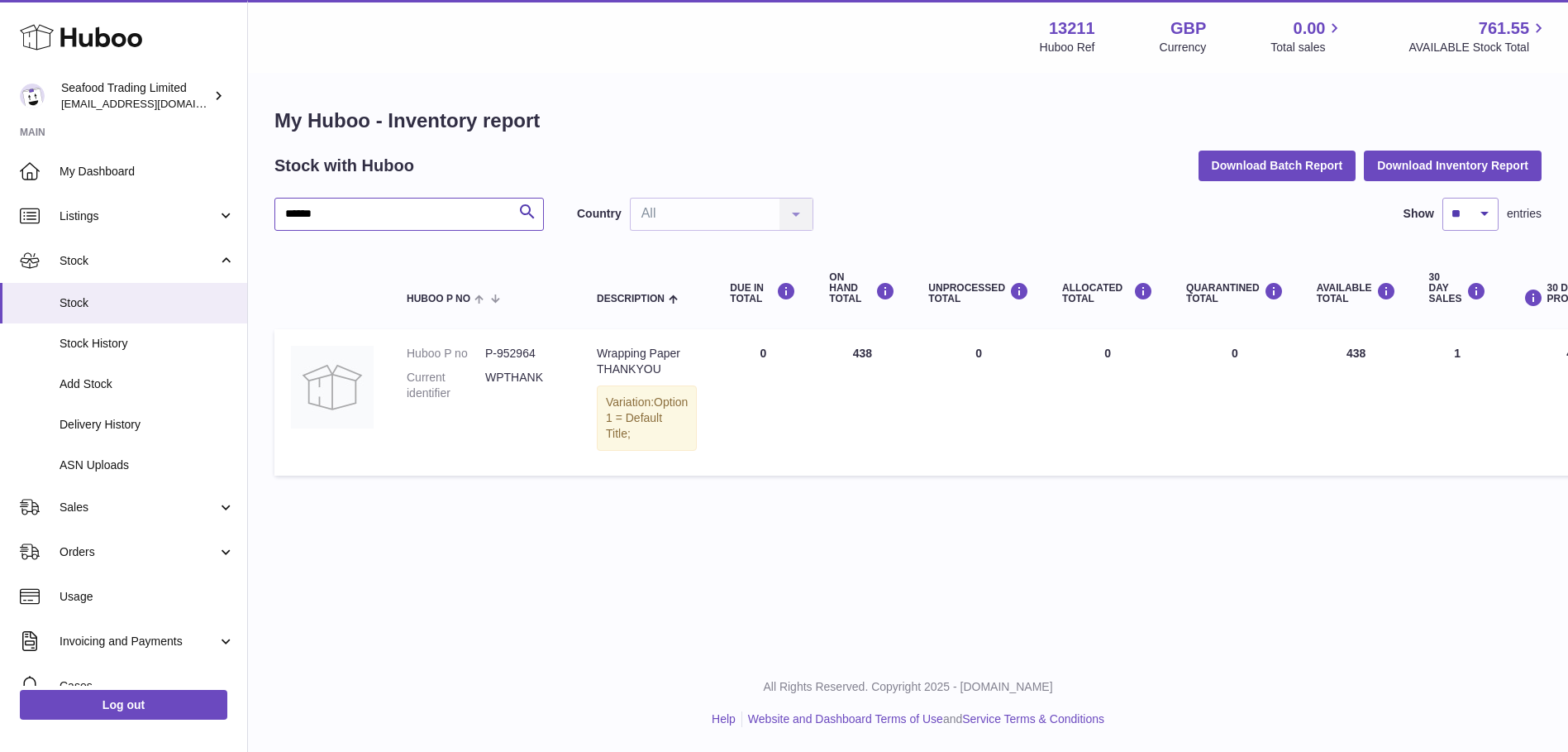
drag, startPoint x: 335, startPoint y: 216, endPoint x: 269, endPoint y: 215, distance: 66.0
click at [269, 215] on div "My Huboo - Inventory report Stock with Huboo Download Batch Report Download Inv…" at bounding box center [908, 296] width 1320 height 442
paste input "text"
drag, startPoint x: 347, startPoint y: 216, endPoint x: 260, endPoint y: 212, distance: 87.1
click at [260, 212] on div "My Huboo - Inventory report Stock with Huboo Download Batch Report Download Inv…" at bounding box center [908, 296] width 1320 height 442
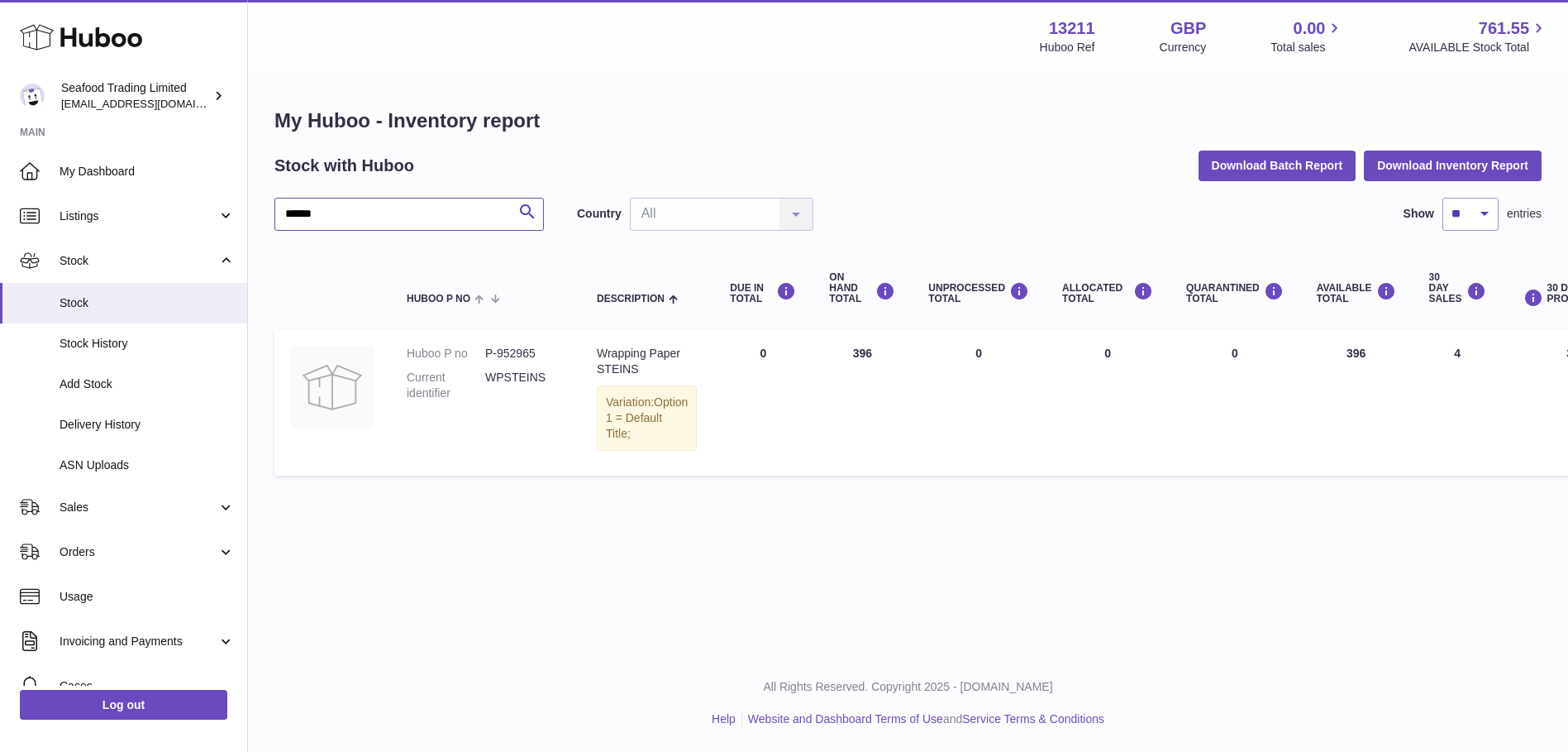
paste input "text"
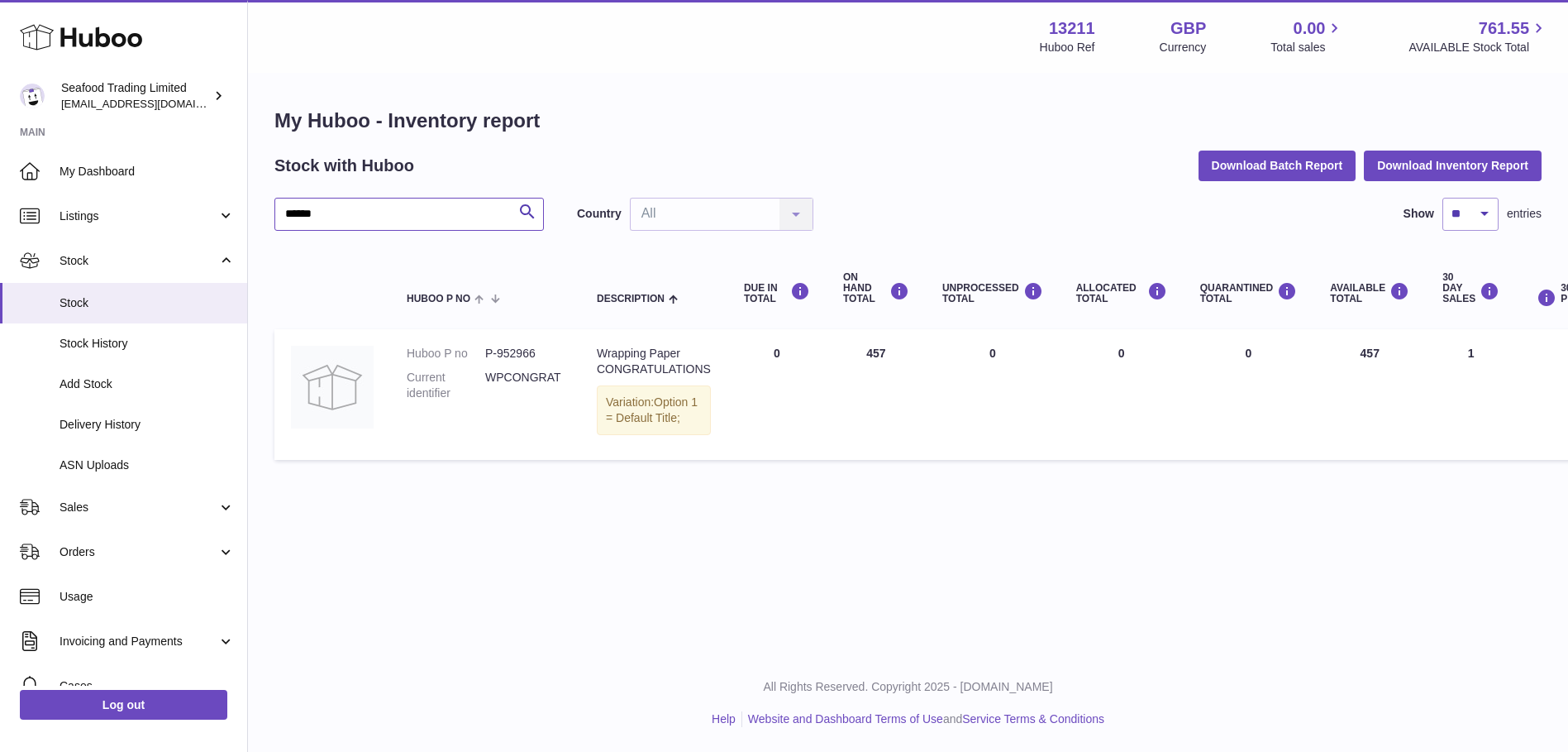
drag, startPoint x: 358, startPoint y: 219, endPoint x: 279, endPoint y: 210, distance: 79.5
click at [279, 210] on input "******" at bounding box center [408, 215] width 269 height 33
paste input "text"
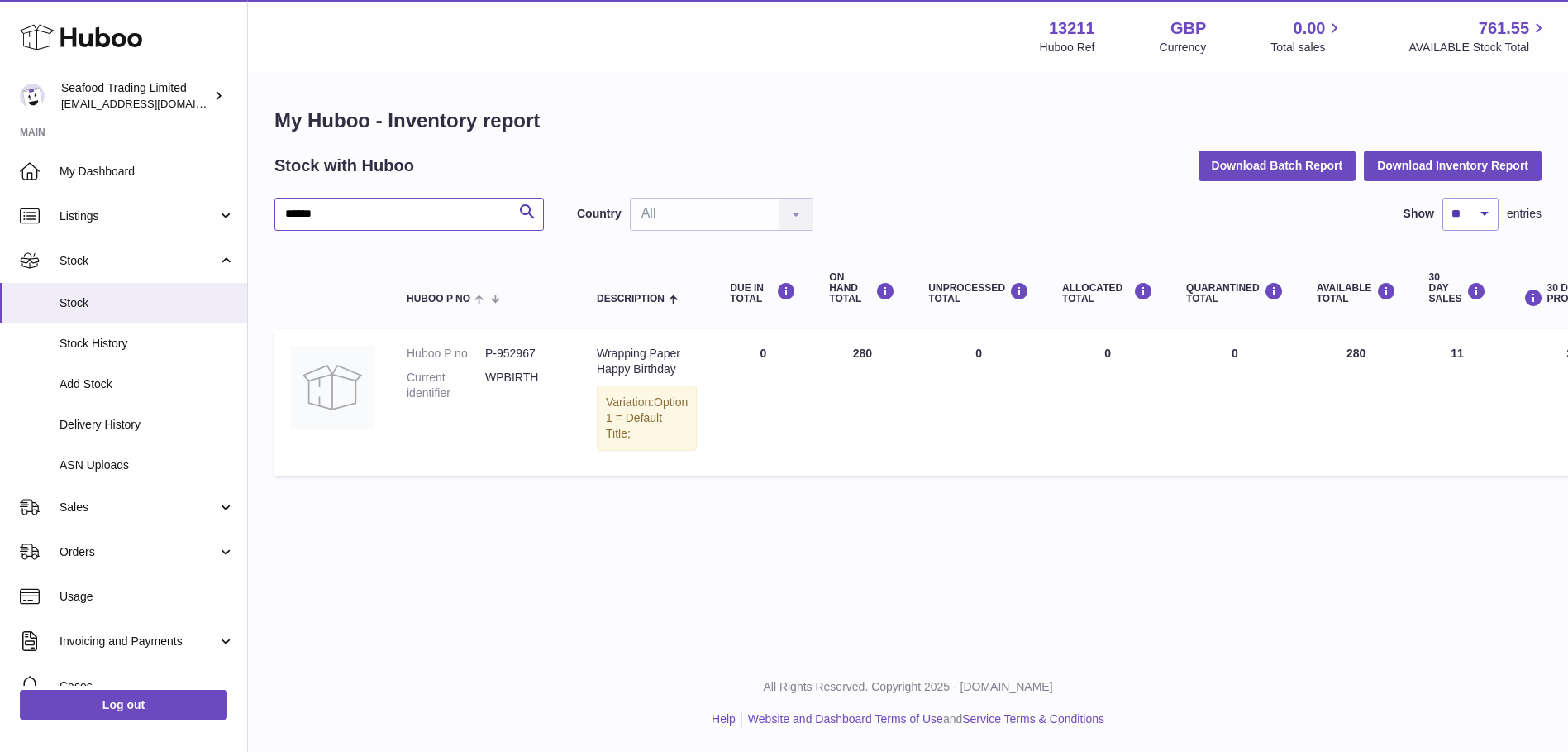
drag, startPoint x: 328, startPoint y: 216, endPoint x: 263, endPoint y: 216, distance: 65.0
click at [263, 216] on div "My Huboo - Inventory report Stock with Huboo Download Batch Report Download Inv…" at bounding box center [908, 296] width 1320 height 442
paste input "text"
type input "******"
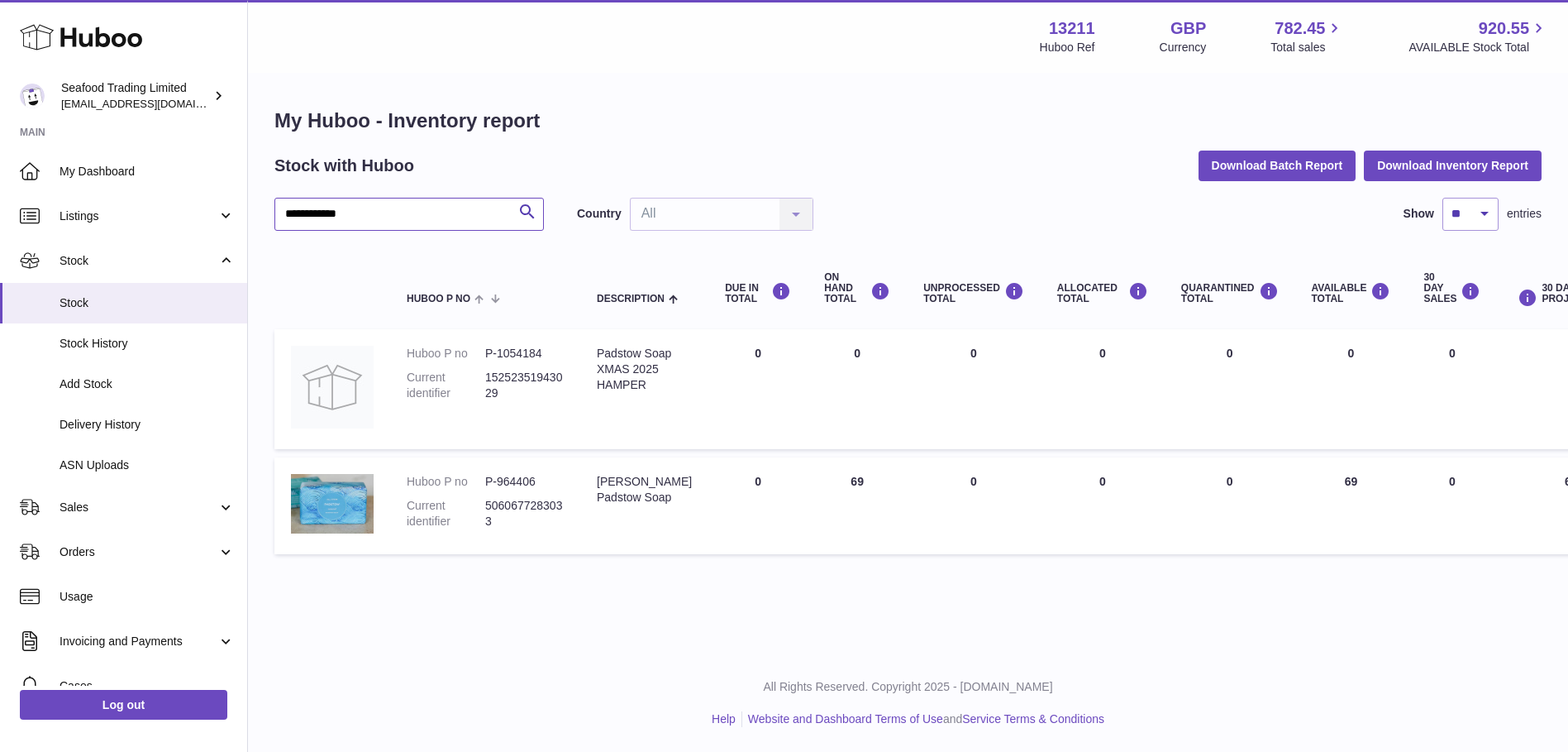
drag, startPoint x: 384, startPoint y: 208, endPoint x: 268, endPoint y: 216, distance: 116.3
click at [268, 216] on div "**********" at bounding box center [908, 335] width 1320 height 521
paste input "text"
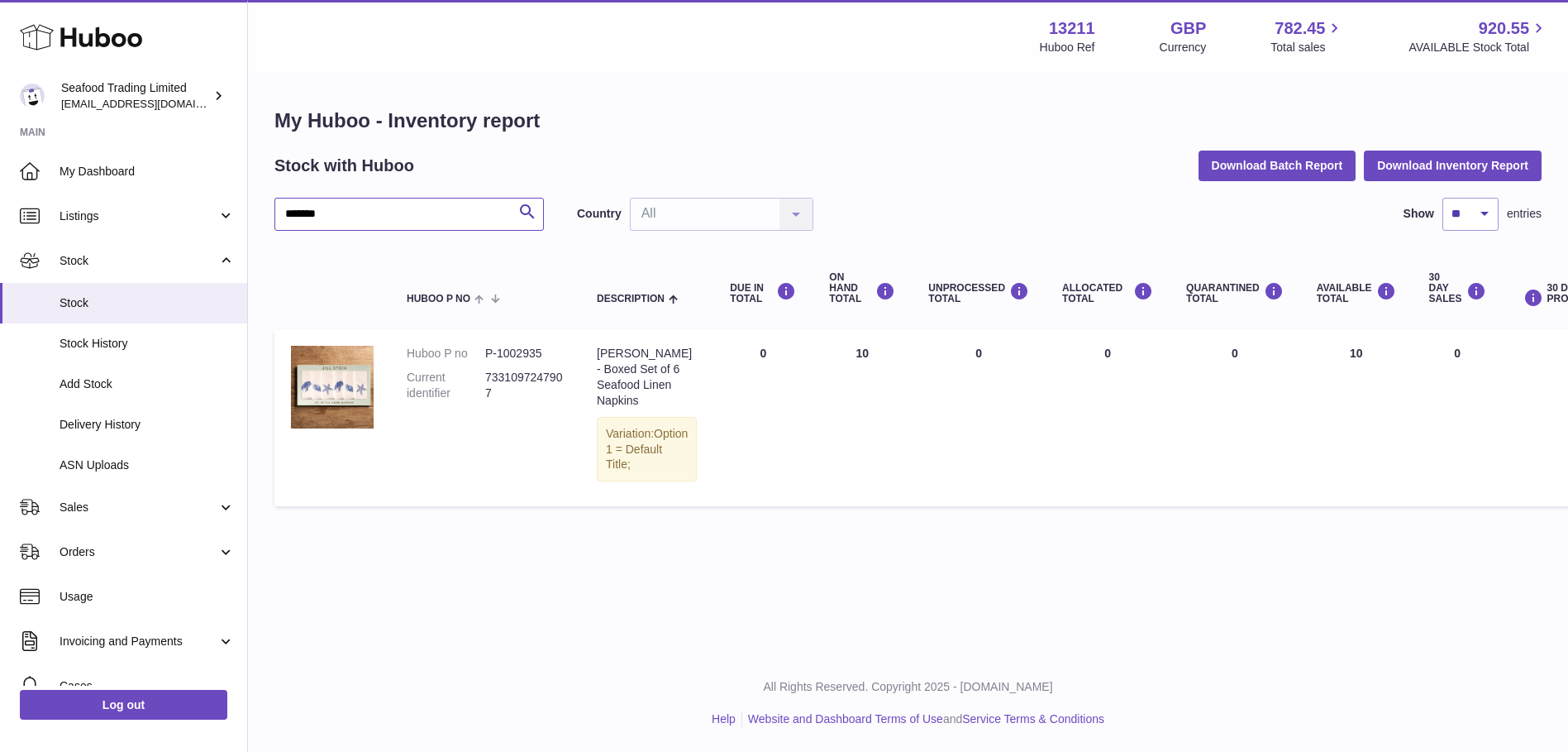
drag, startPoint x: 394, startPoint y: 216, endPoint x: 273, endPoint y: 208, distance: 121.3
click at [273, 208] on div "My Huboo - Inventory report Stock with Huboo Download Batch Report Download Inv…" at bounding box center [908, 311] width 1320 height 473
paste input "text"
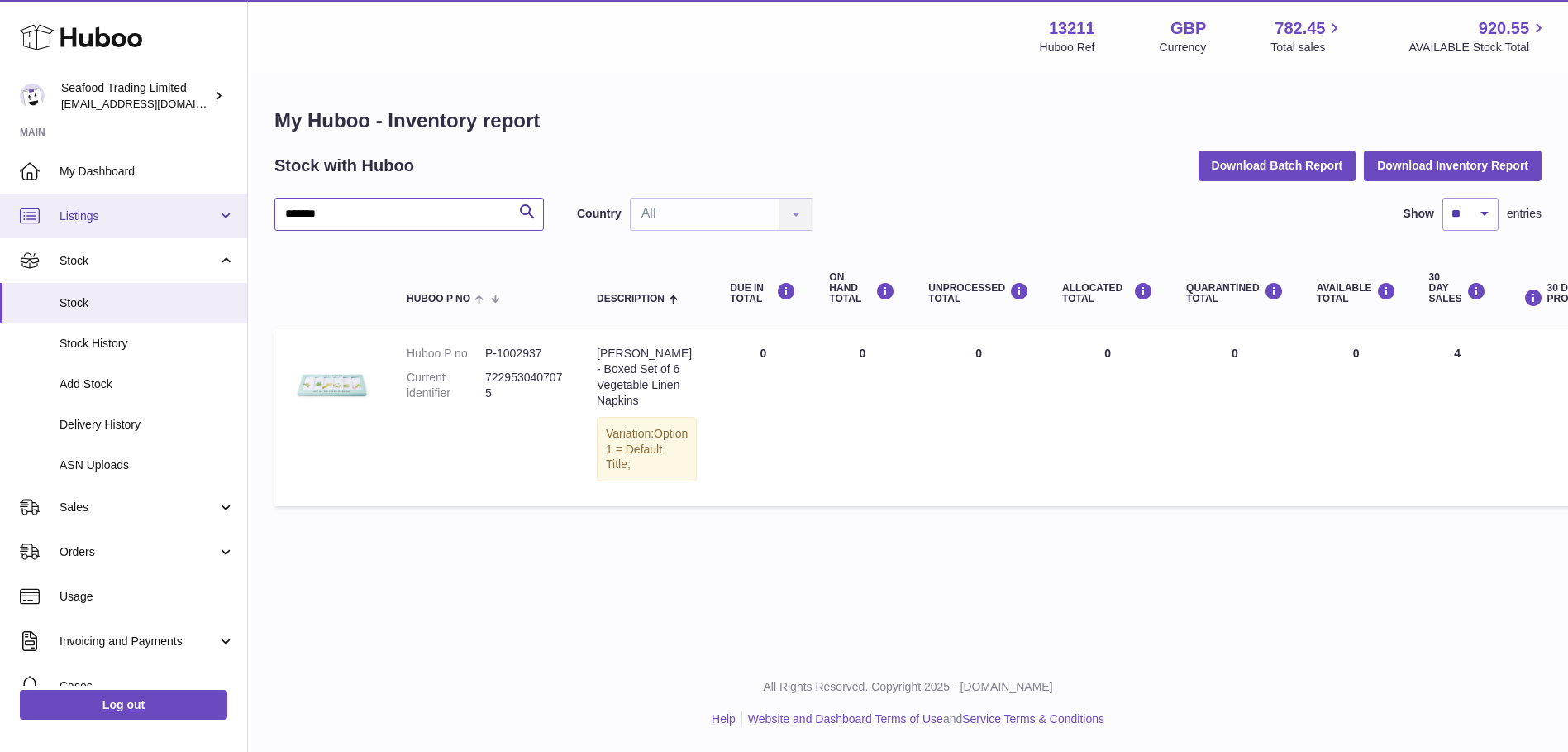
type input "*******"
drag, startPoint x: 547, startPoint y: 350, endPoint x: 483, endPoint y: 353, distance: 64.1
click at [483, 353] on dl "Huboo P no P-1002937 Current identifier 7229530407075" at bounding box center [485, 377] width 157 height 64
copy dl "P-1002937"
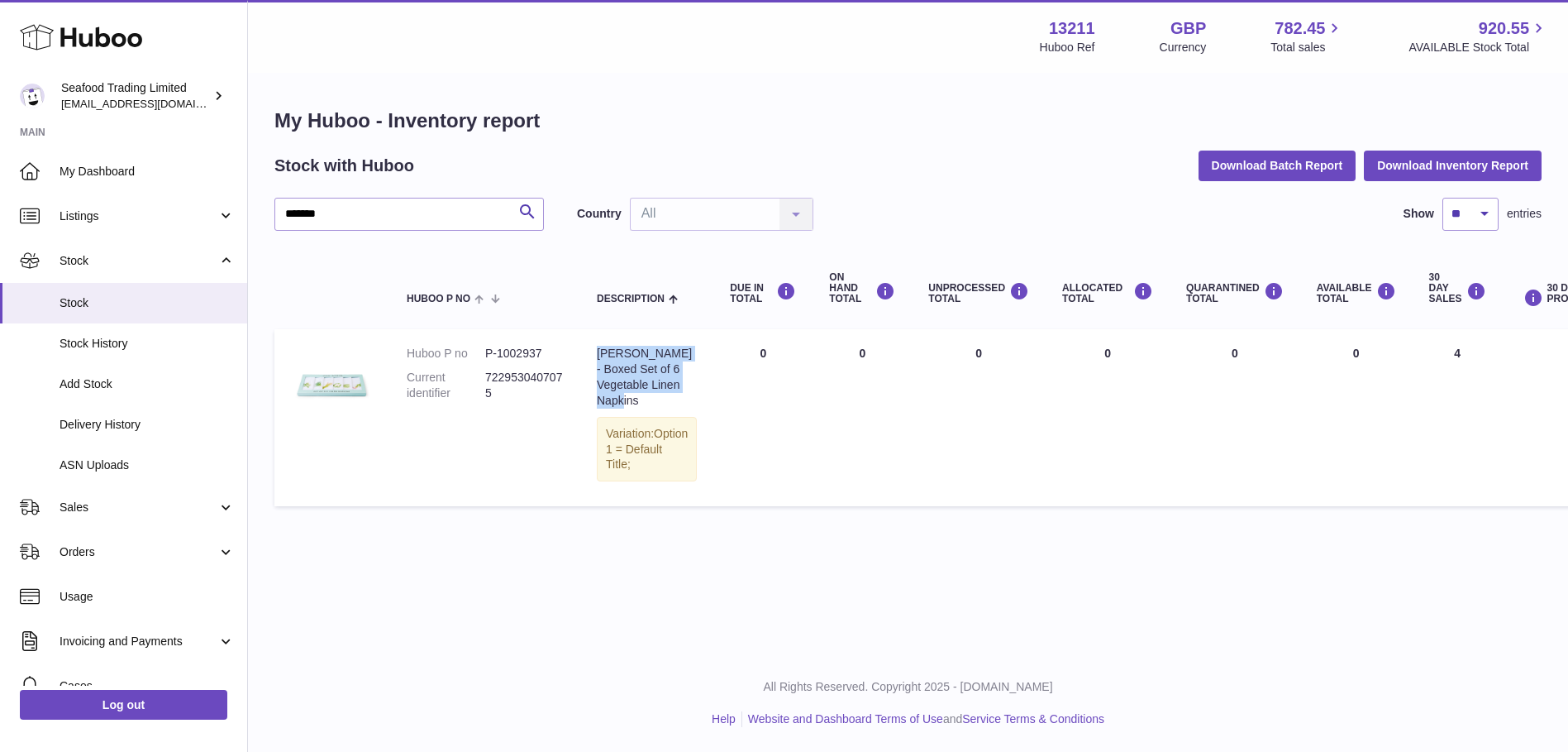
drag, startPoint x: 676, startPoint y: 393, endPoint x: 599, endPoint y: 355, distance: 85.9
click at [599, 355] on div "[PERSON_NAME] - Boxed Set of 6 Vegetable Linen Napkins" at bounding box center [647, 377] width 100 height 63
copy div "[PERSON_NAME] - Boxed Set of 6 Vegetable Linen Napkins"
click at [669, 572] on div "Menu Huboo 13211 Huboo Ref GBP Currency 782.45 Total sales 920.55 AVAILABLE Sto…" at bounding box center [908, 327] width 1320 height 654
drag, startPoint x: 285, startPoint y: 317, endPoint x: 429, endPoint y: 313, distance: 144.1
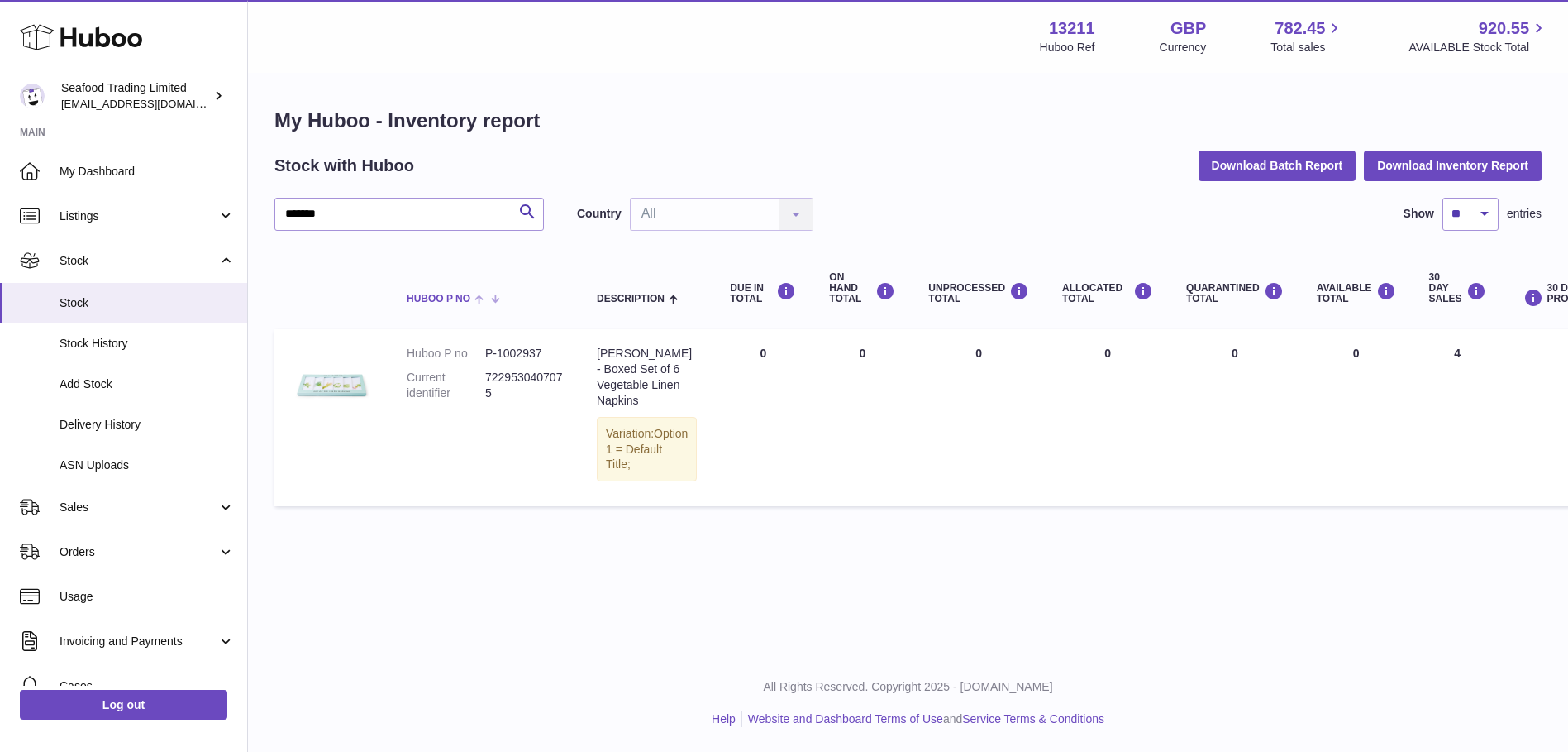
click at [591, 337] on table "Huboo P no Description DUE IN TOTAL ON HAND Total UNPROCESSED Total ALLOCATED T…" at bounding box center [1044, 381] width 1540 height 268
drag, startPoint x: 79, startPoint y: 331, endPoint x: 420, endPoint y: 69, distance: 430.0
click at [79, 331] on link "Stock History" at bounding box center [123, 343] width 248 height 41
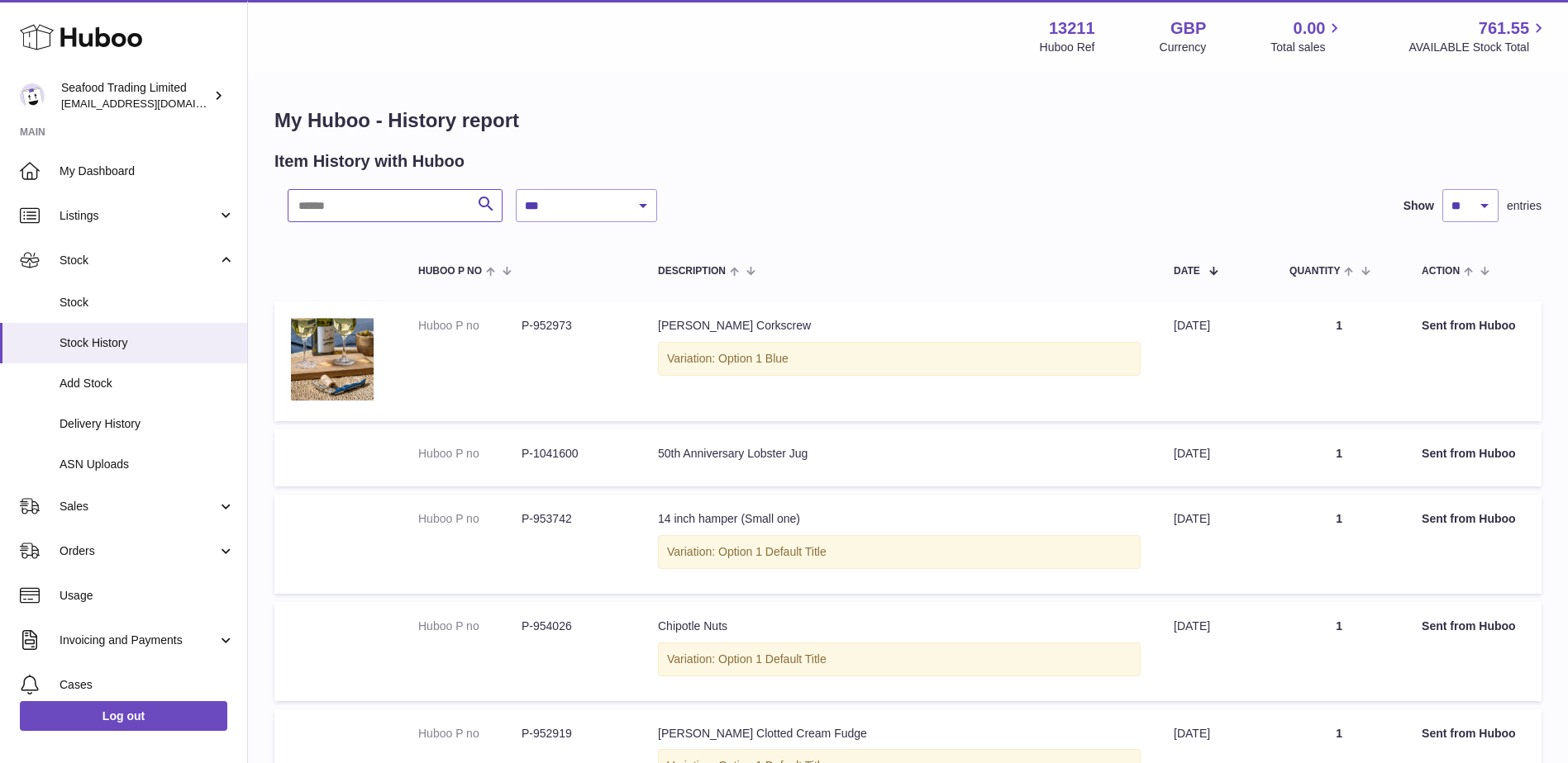
click at [329, 204] on input "text" at bounding box center [395, 206] width 215 height 33
click at [355, 208] on input "text" at bounding box center [395, 206] width 215 height 33
paste input "*******"
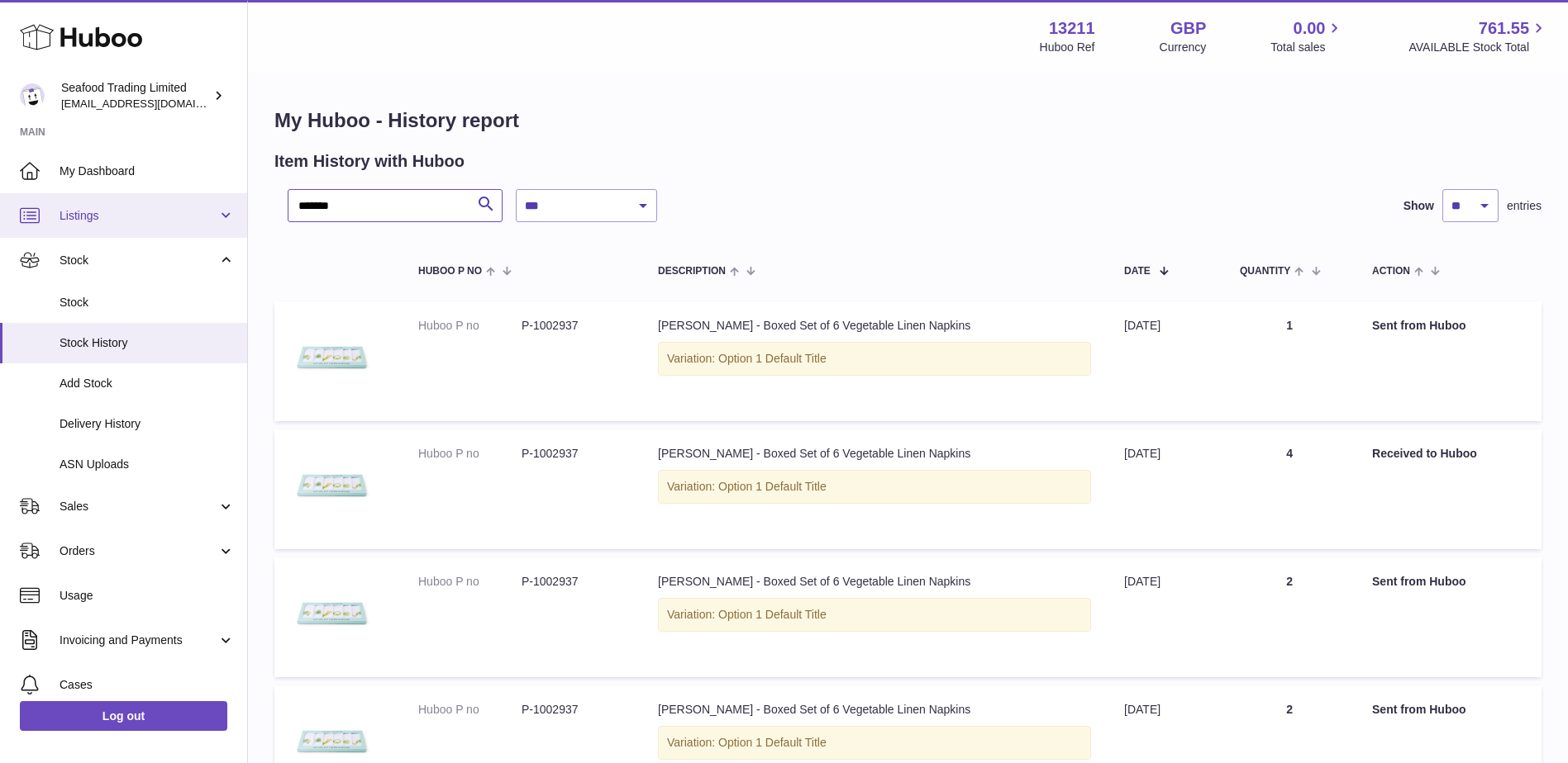
type input "*******"
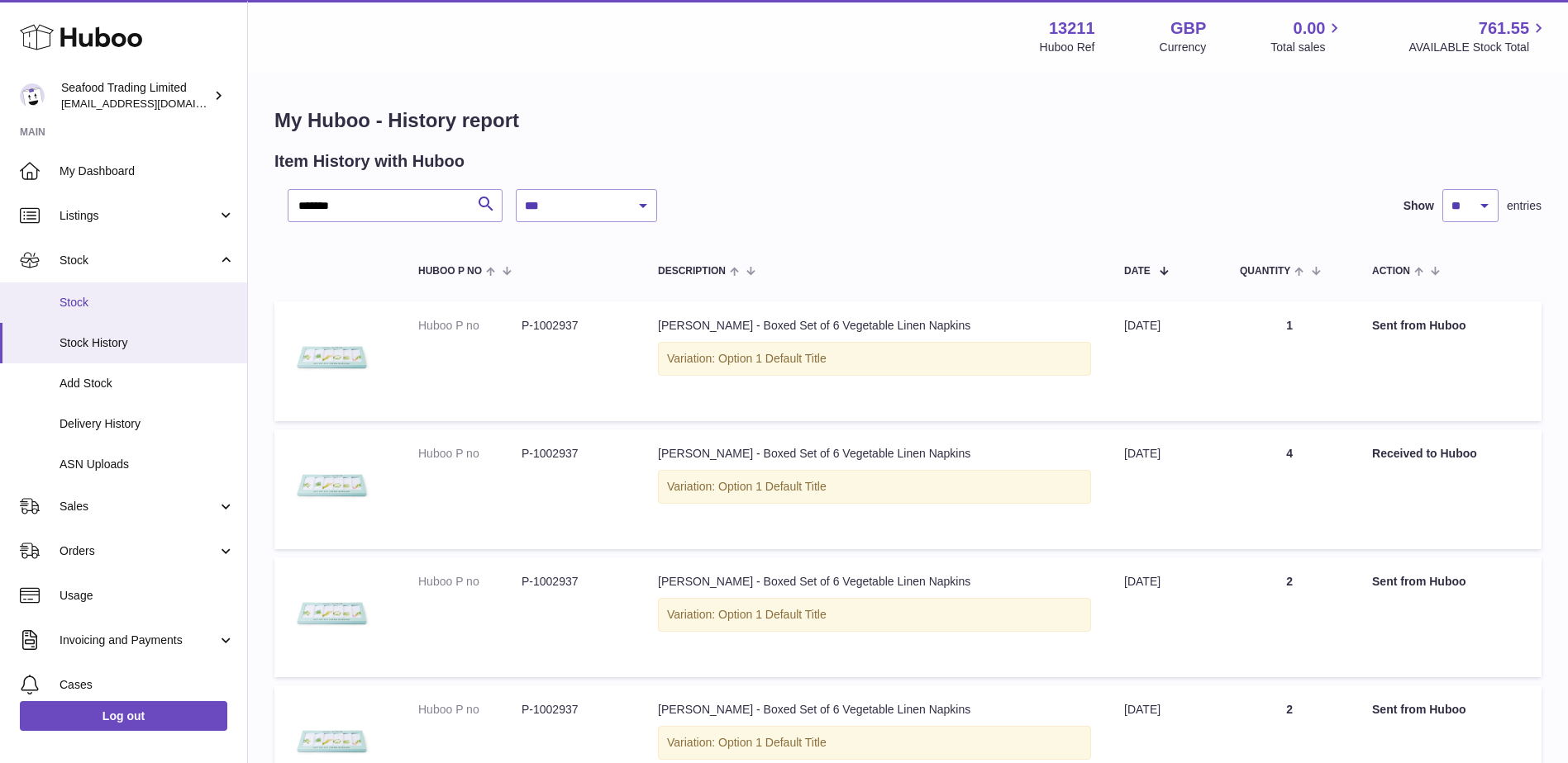
click at [104, 302] on span "Stock" at bounding box center [147, 302] width 176 height 16
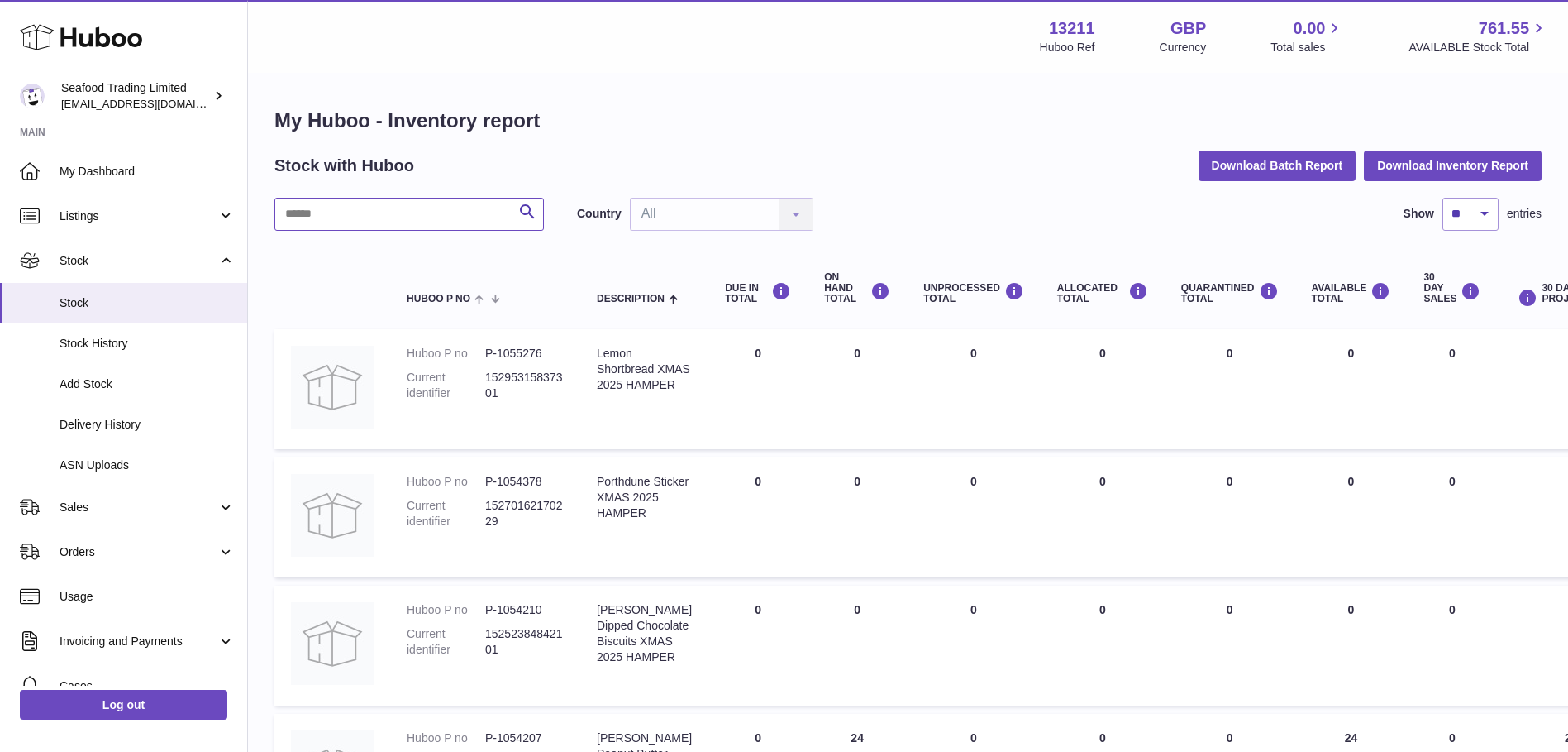
click at [340, 200] on input "text" at bounding box center [408, 215] width 269 height 33
paste input "******"
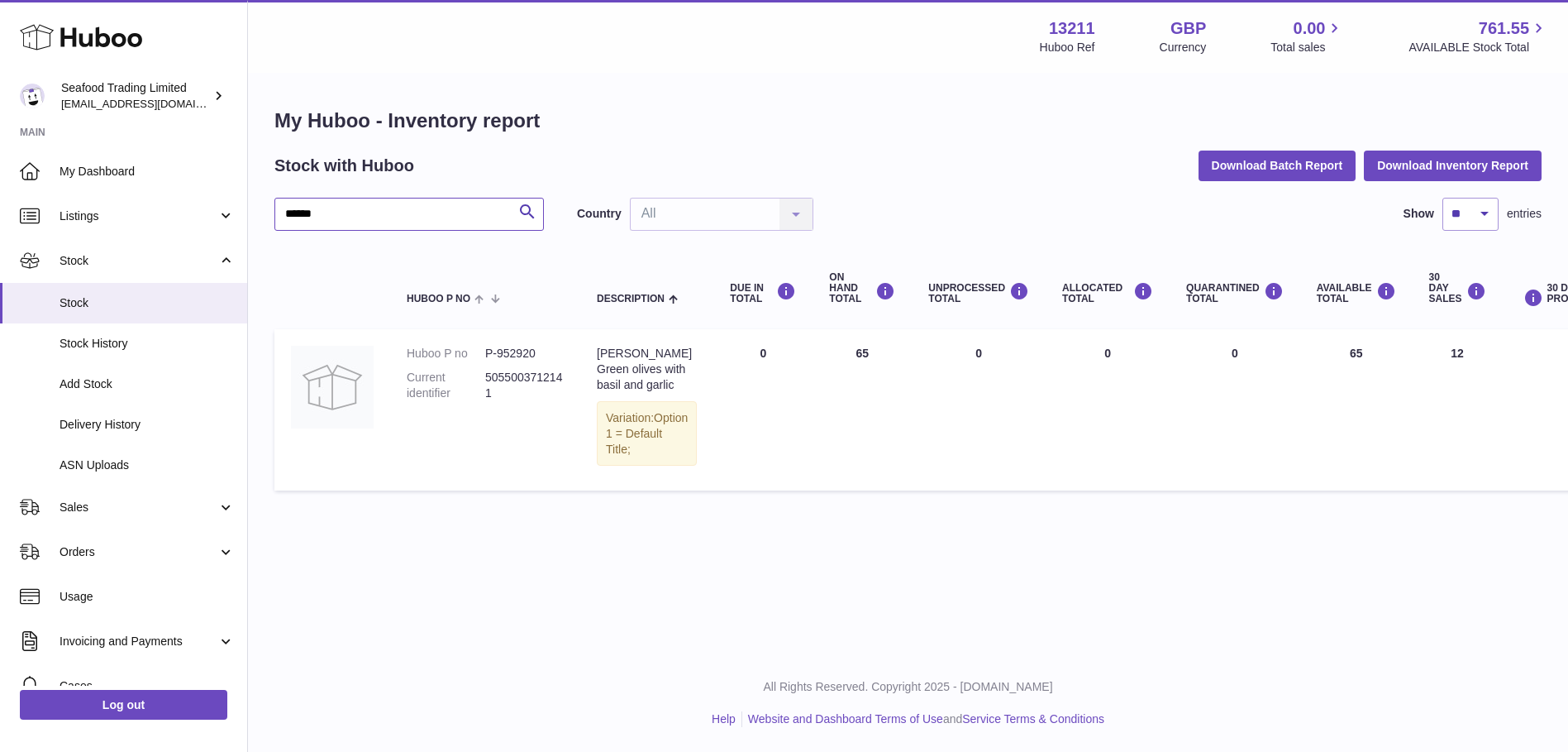
drag, startPoint x: 343, startPoint y: 213, endPoint x: 246, endPoint y: 227, distance: 98.0
click at [246, 227] on div "Huboo Seafood Trading Limited [EMAIL_ADDRESS][DOMAIN_NAME] Main My Dashboard Li…" at bounding box center [784, 376] width 1568 height 752
paste input "text"
type input "******"
